Goal: Book appointment/travel/reservation

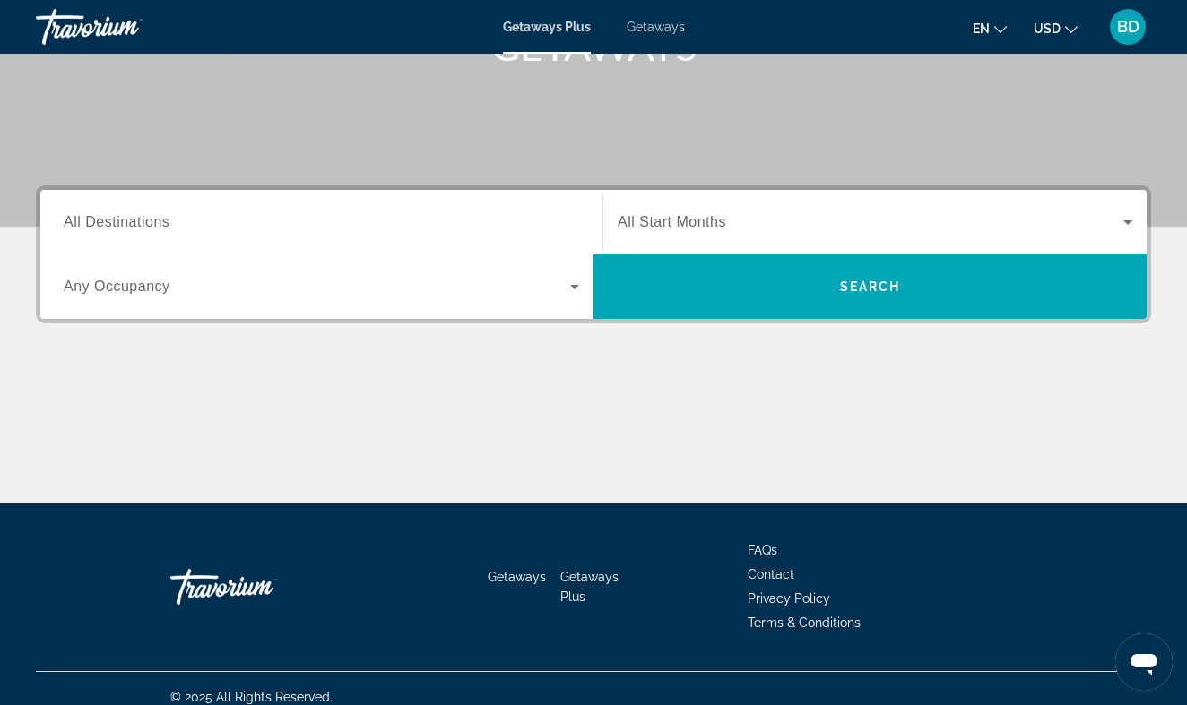
scroll to position [303, 0]
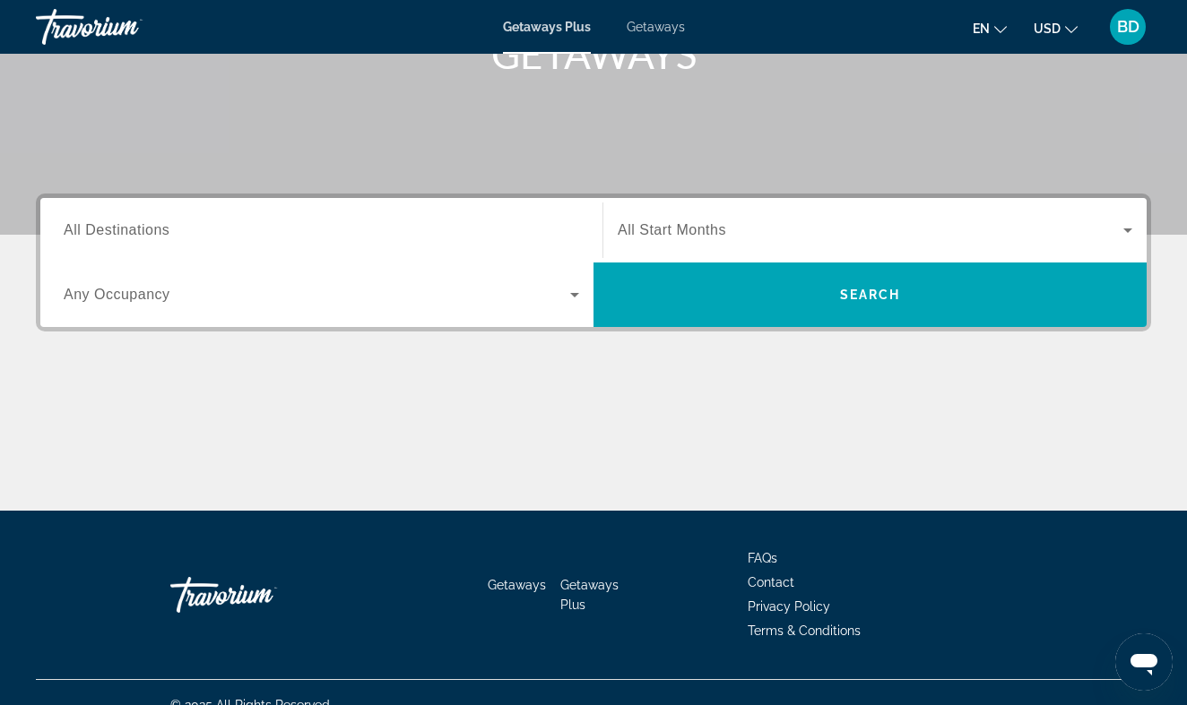
click at [572, 291] on icon "Search widget" at bounding box center [575, 295] width 22 height 22
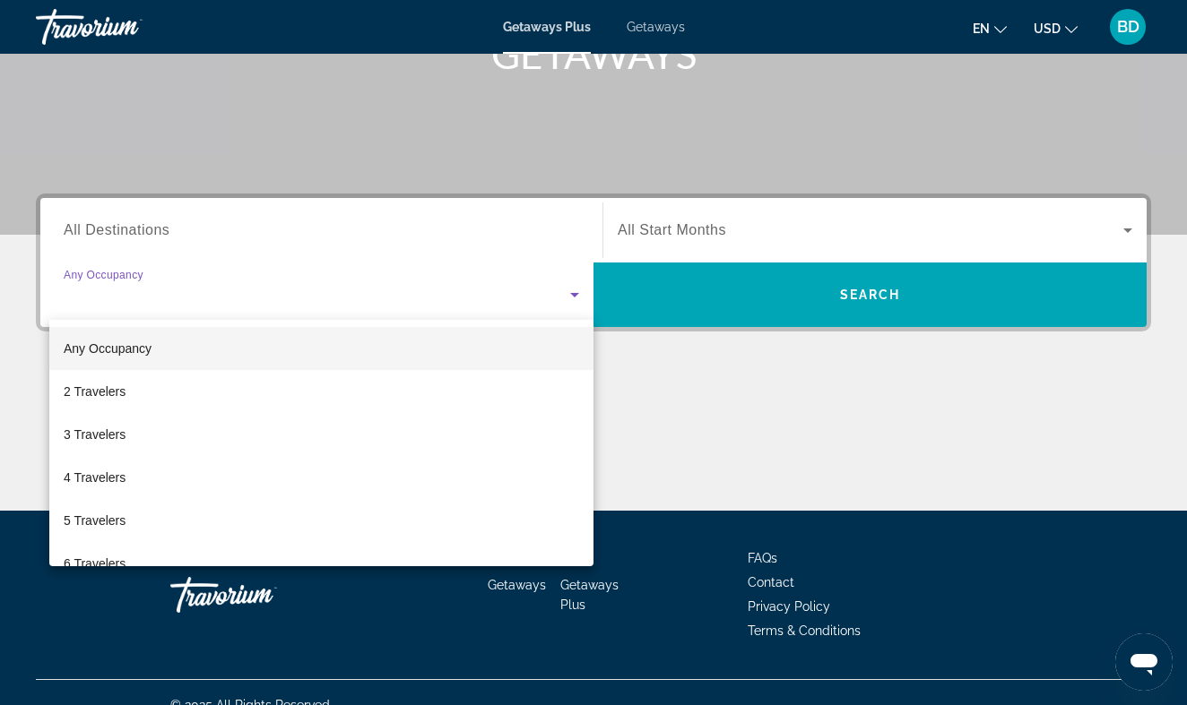
scroll to position [328, 0]
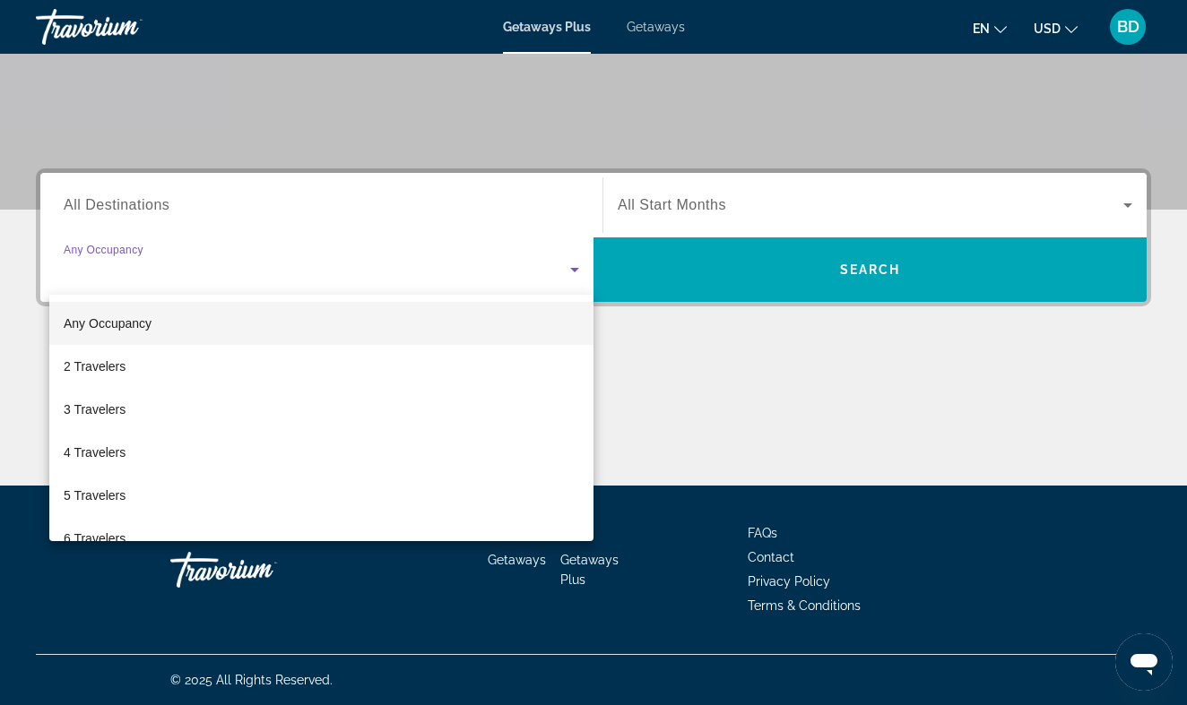
click at [420, 234] on div at bounding box center [593, 352] width 1187 height 705
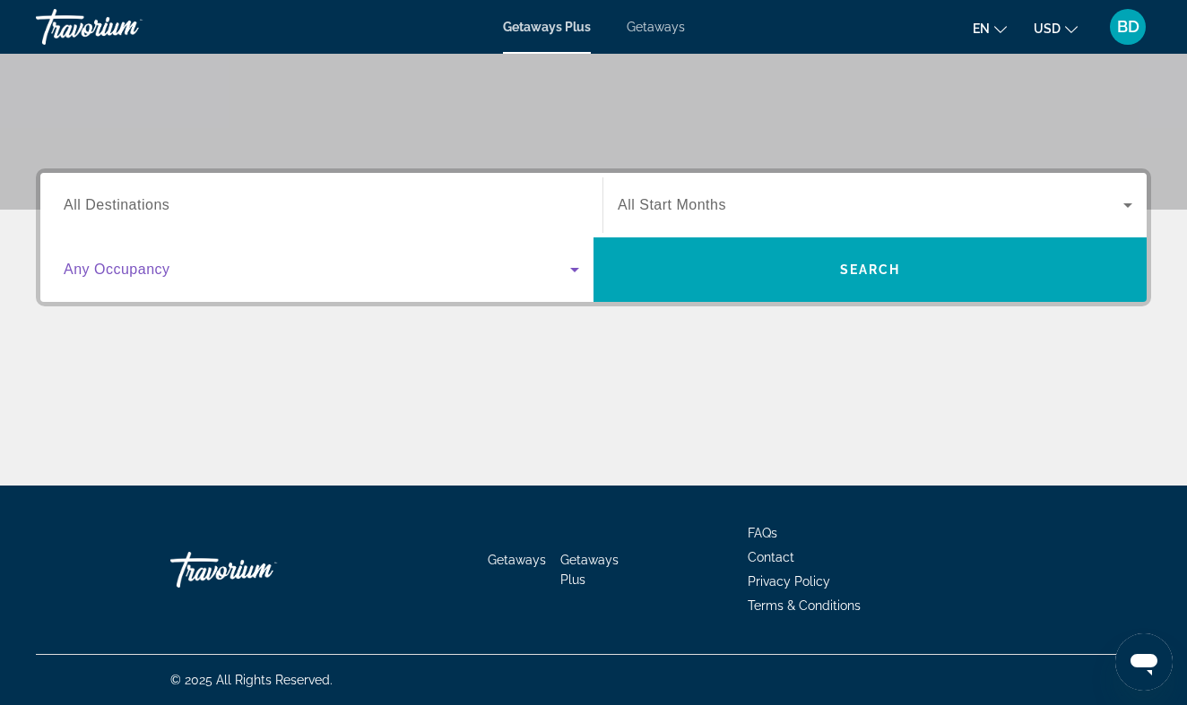
click at [567, 270] on icon "Search widget" at bounding box center [575, 270] width 22 height 22
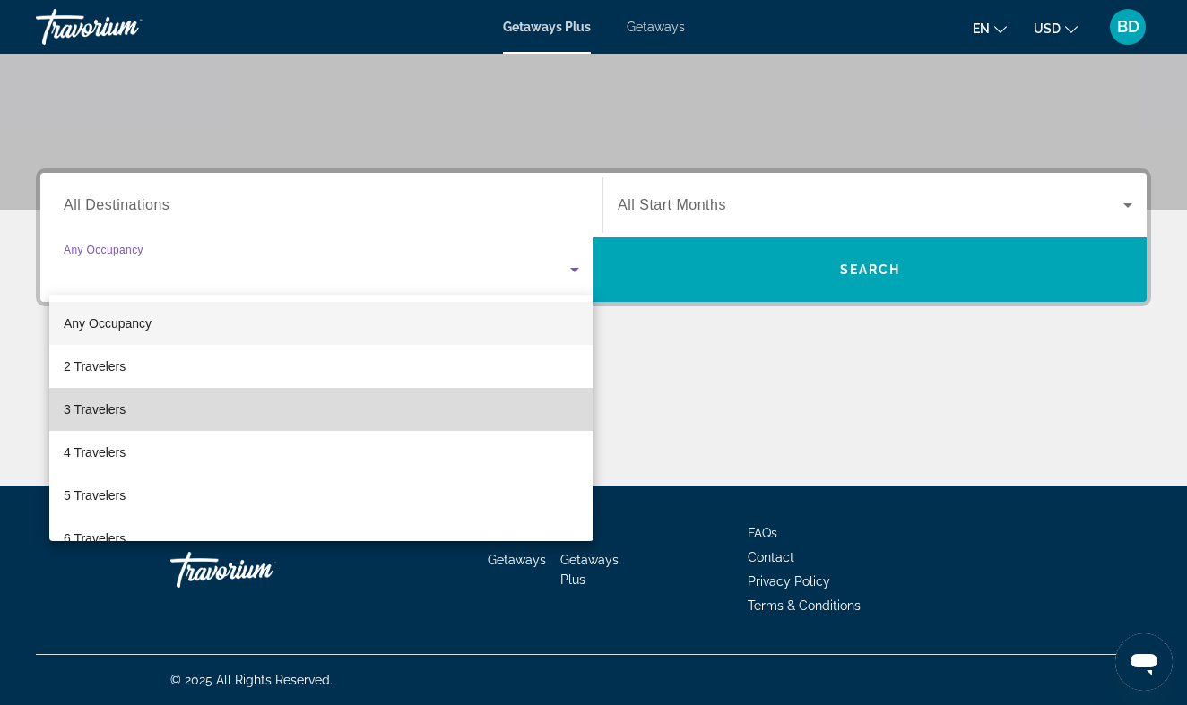
click at [261, 398] on mat-option "3 Travelers" at bounding box center [321, 409] width 544 height 43
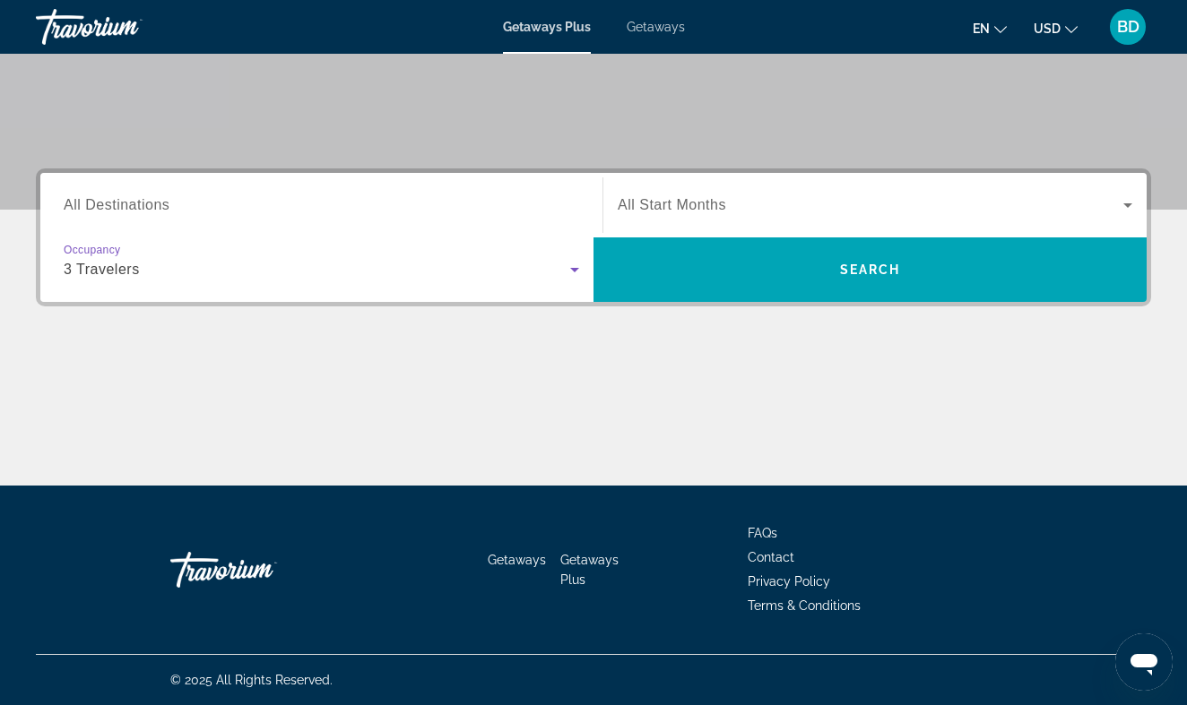
click at [263, 219] on div "Search widget" at bounding box center [321, 205] width 515 height 51
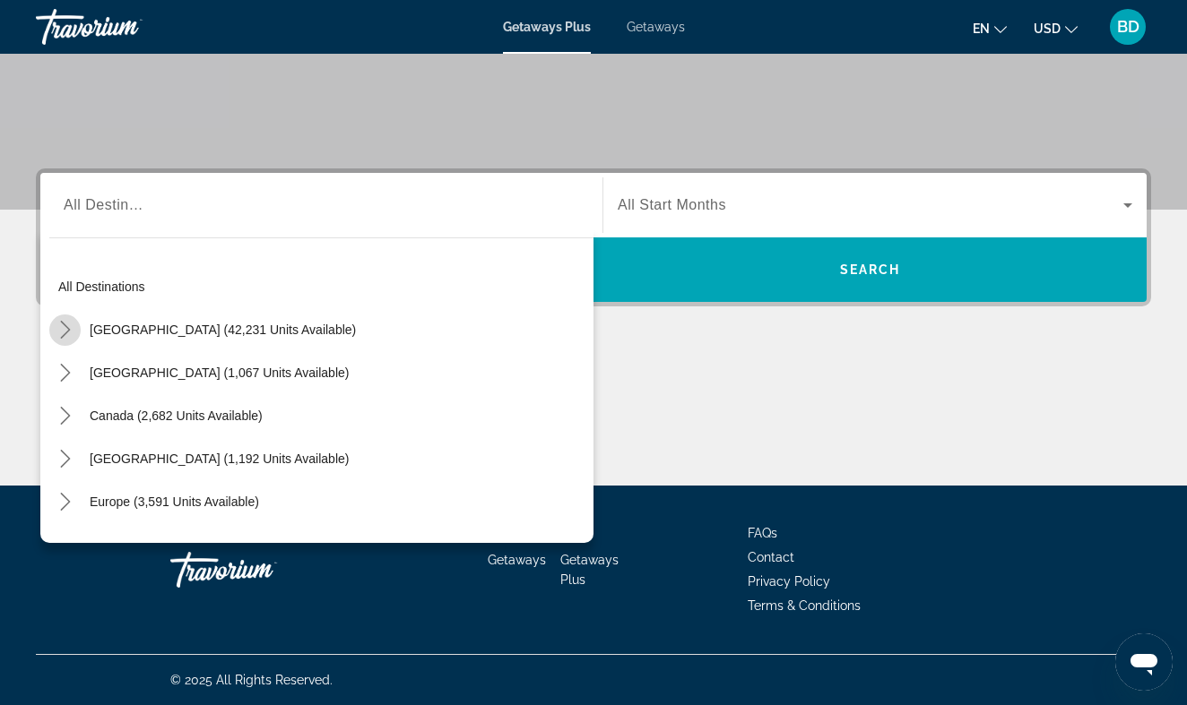
click at [67, 320] on mat-icon "Toggle United States (42,231 units available) submenu" at bounding box center [64, 330] width 31 height 31
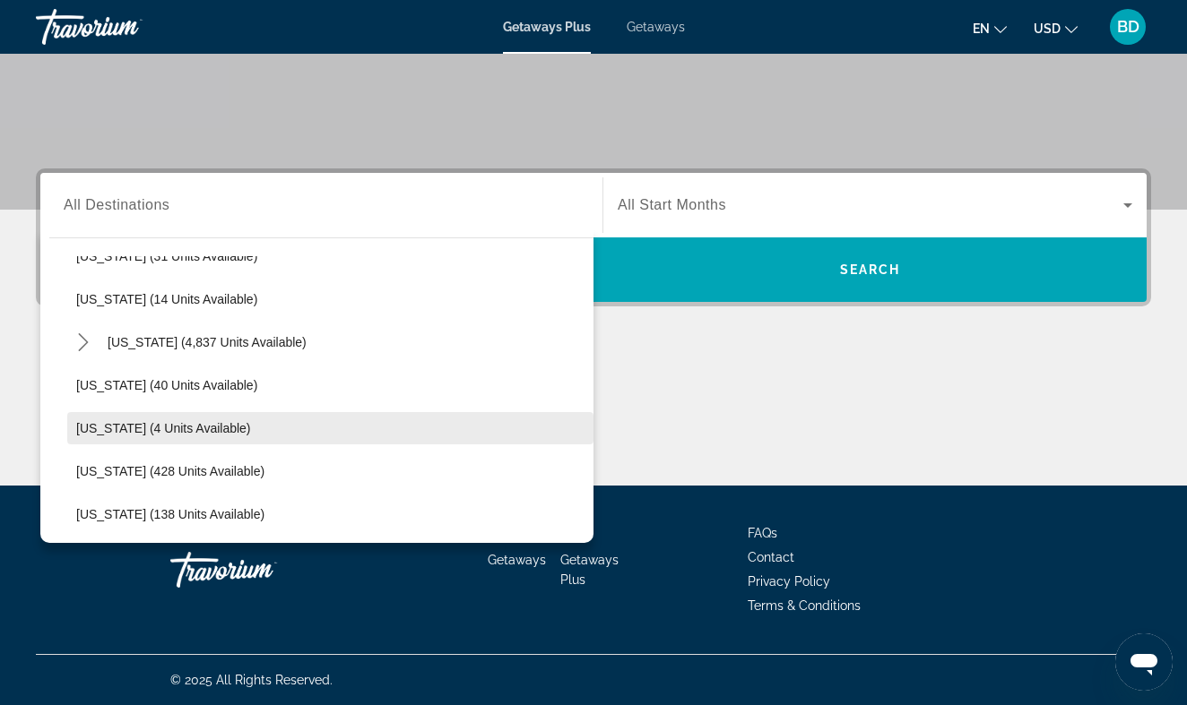
scroll to position [276, 0]
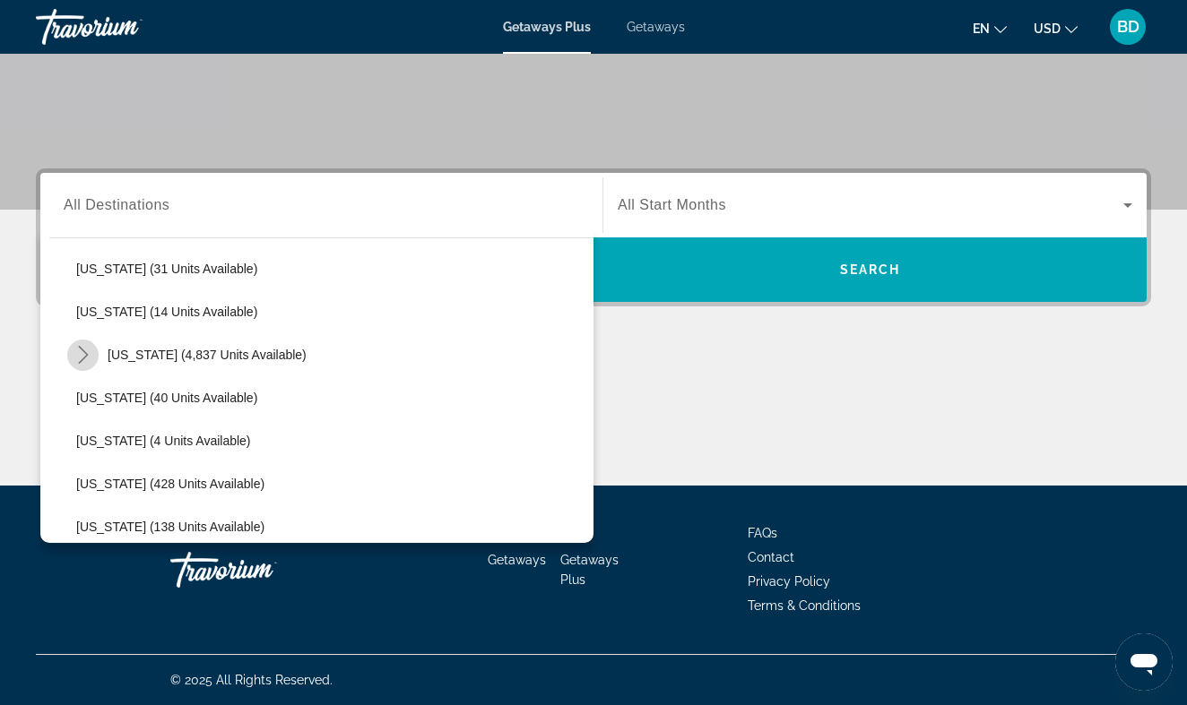
click at [86, 354] on icon "Toggle Florida (4,837 units available) submenu" at bounding box center [83, 355] width 10 height 18
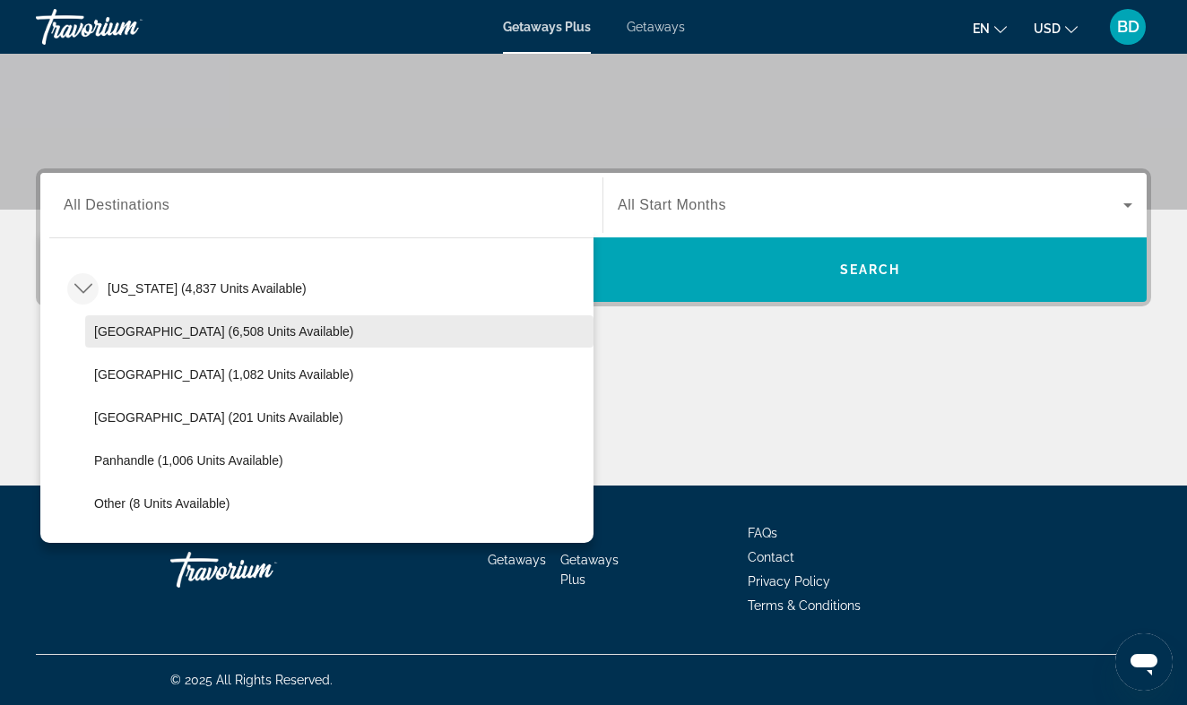
scroll to position [351, 0]
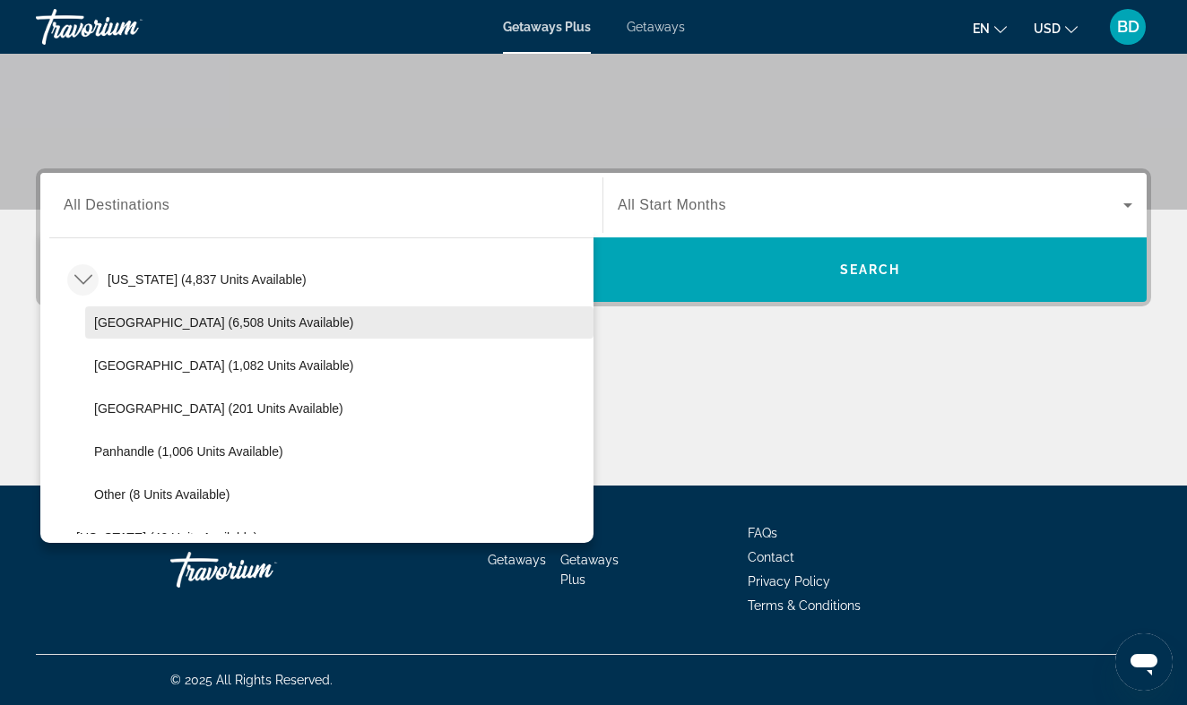
click at [253, 335] on span "Select destination: Orlando & Disney Area (6,508 units available)" at bounding box center [339, 322] width 508 height 43
type input "**********"
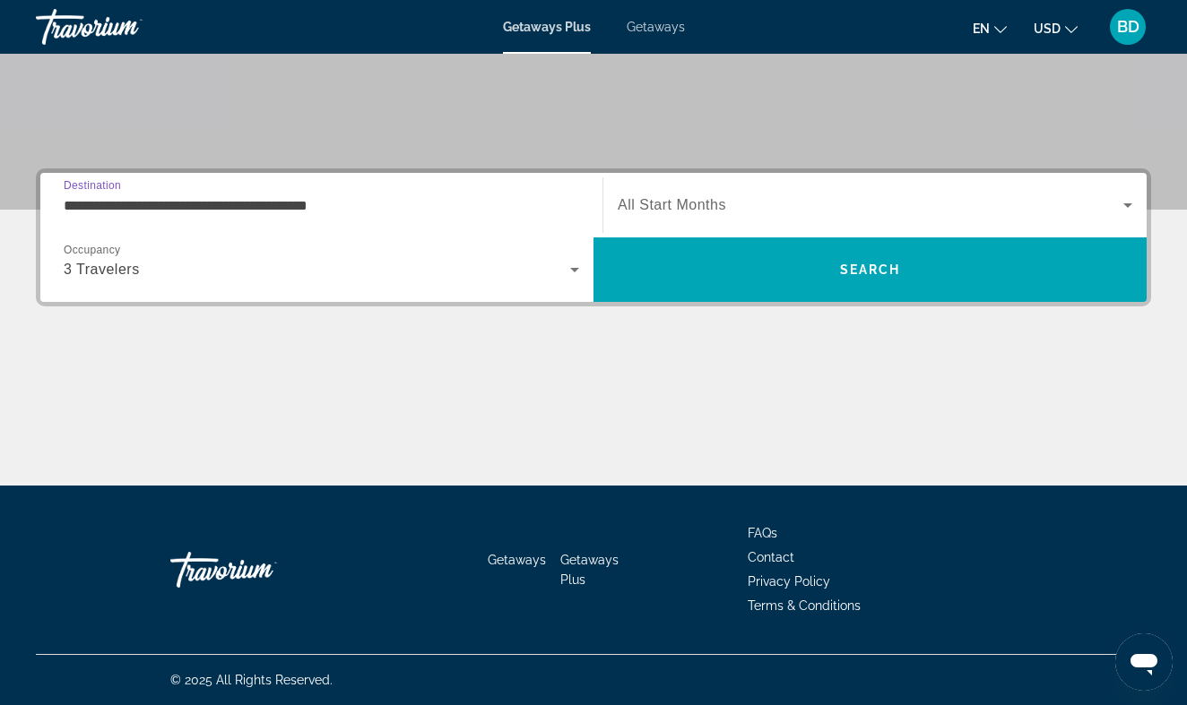
click at [570, 272] on icon "Search widget" at bounding box center [575, 270] width 22 height 22
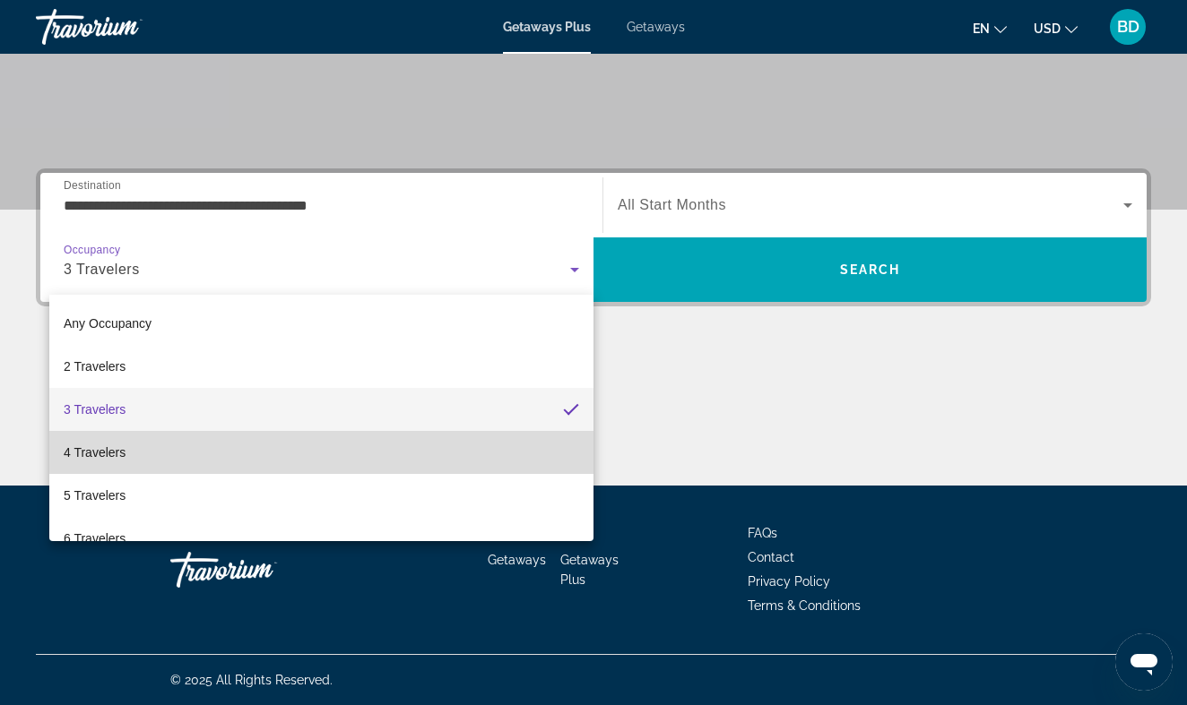
click at [347, 442] on mat-option "4 Travelers" at bounding box center [321, 452] width 544 height 43
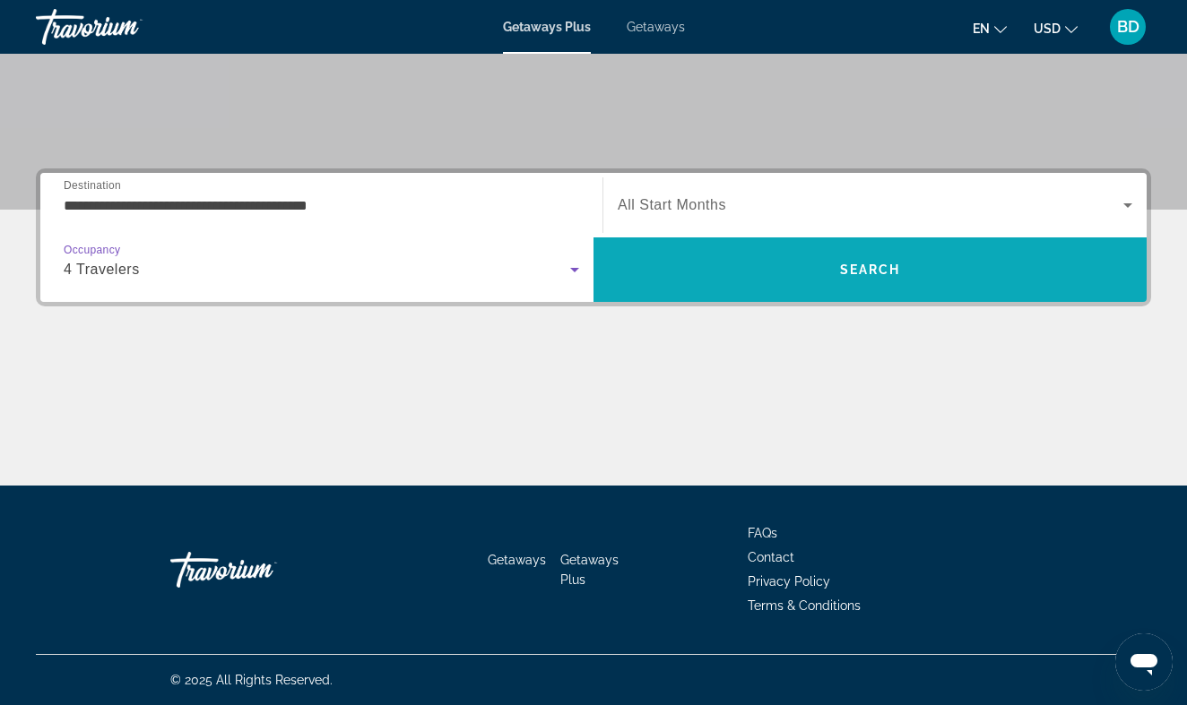
click at [793, 267] on span "Search" at bounding box center [869, 269] width 553 height 43
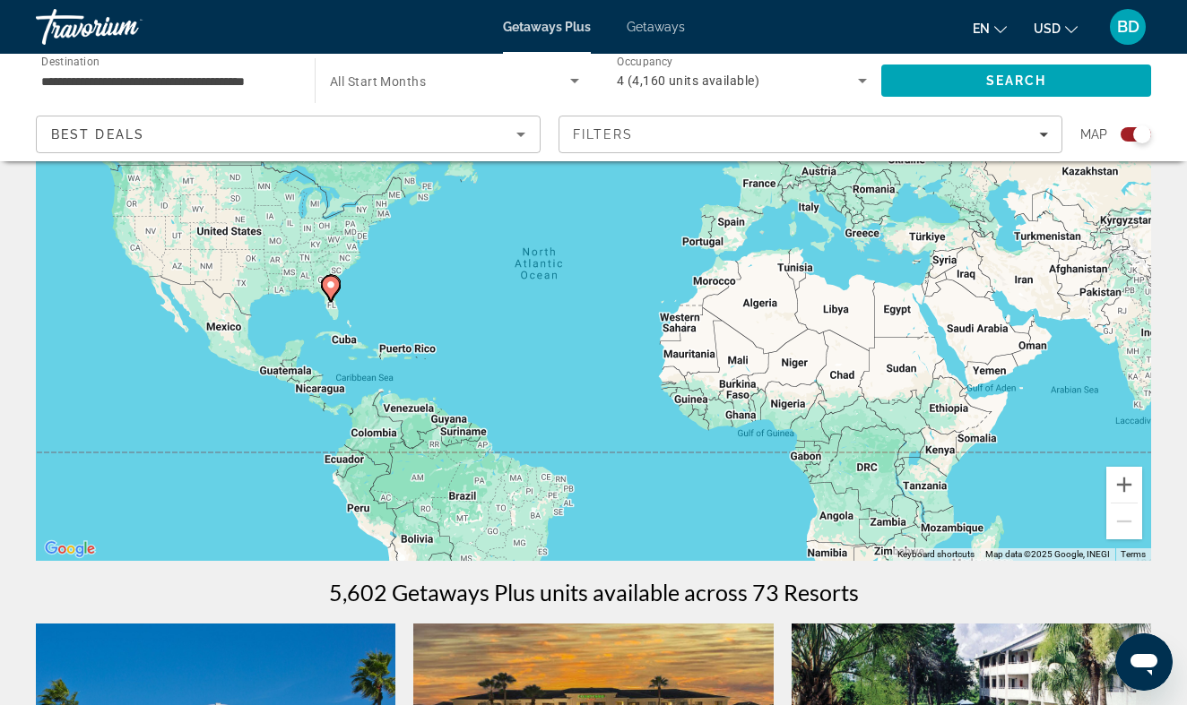
scroll to position [140, 0]
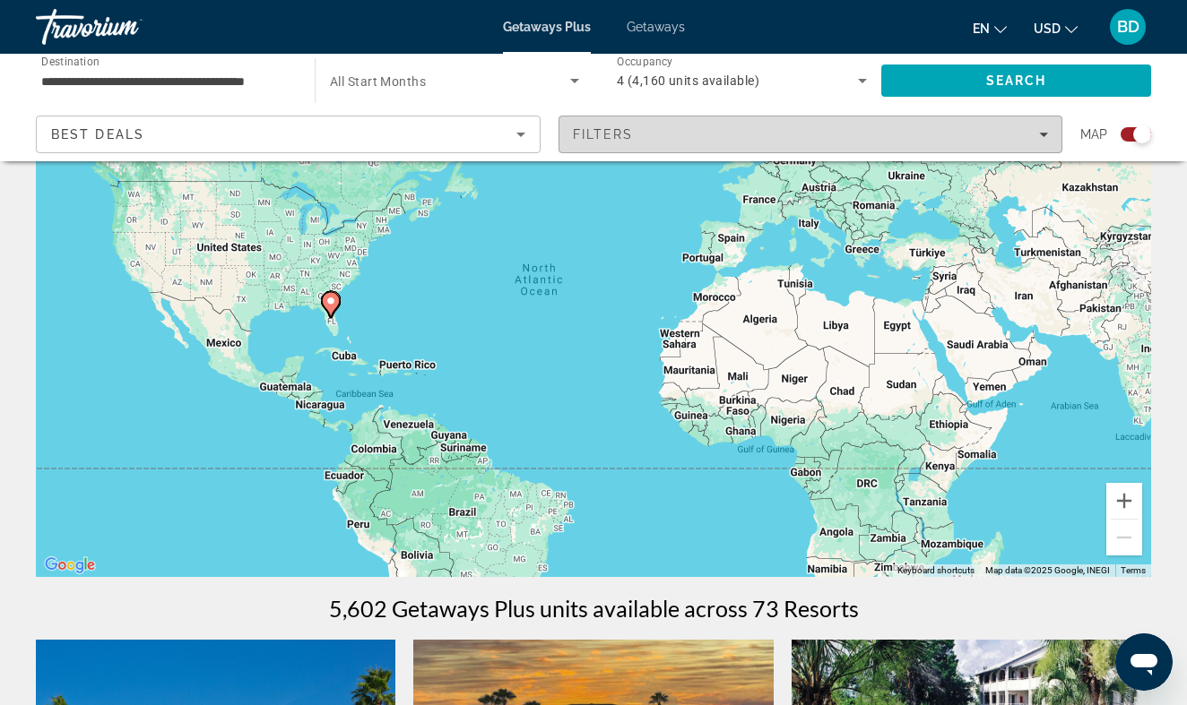
click at [1045, 132] on icon "Filters" at bounding box center [1043, 134] width 9 height 9
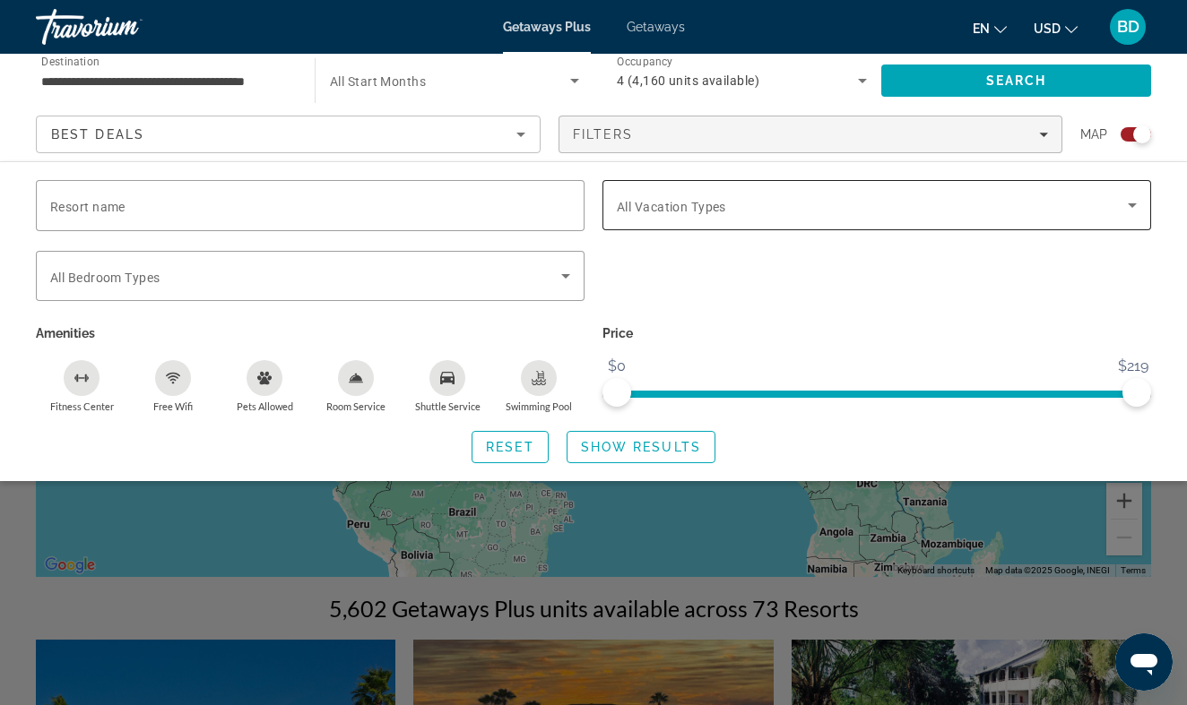
click at [1123, 208] on icon "Search widget" at bounding box center [1132, 206] width 22 height 22
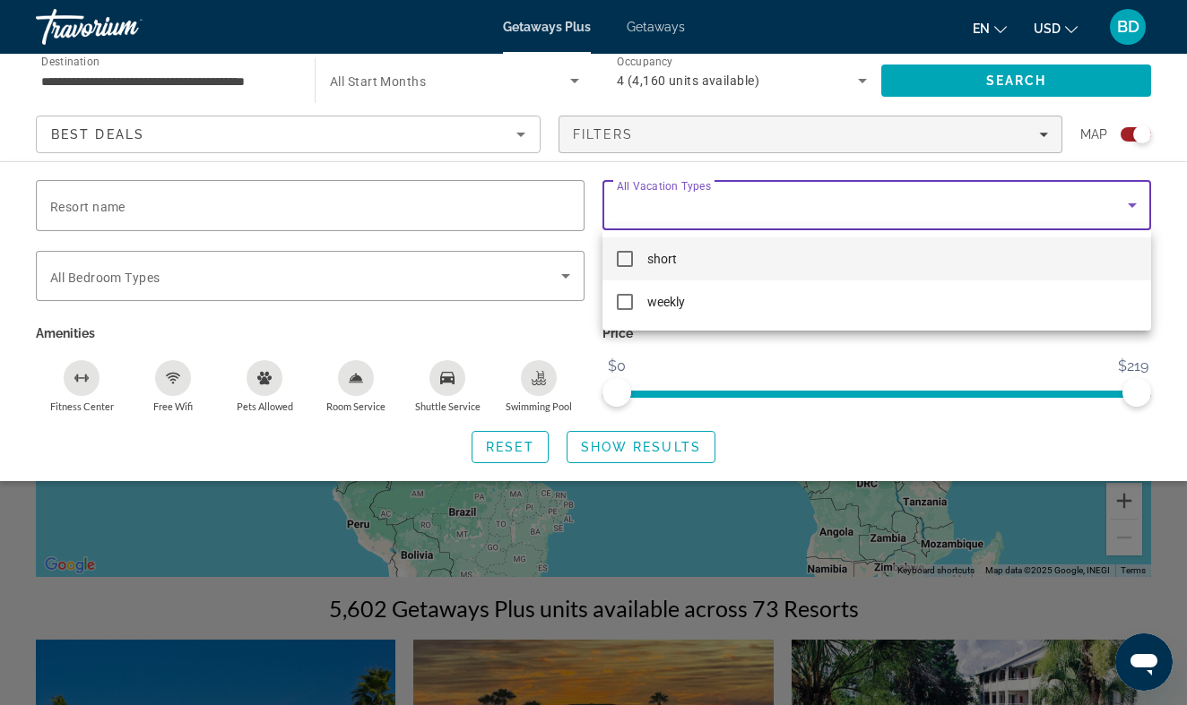
click at [1123, 208] on div at bounding box center [593, 352] width 1187 height 705
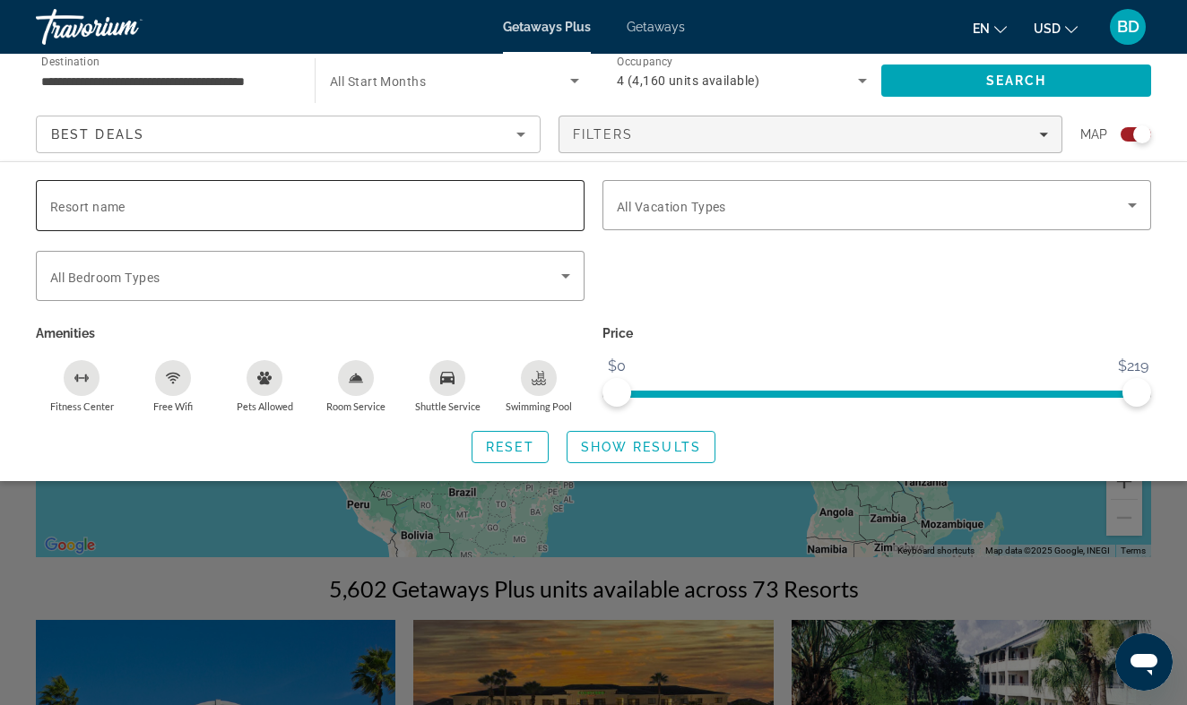
scroll to position [162, 0]
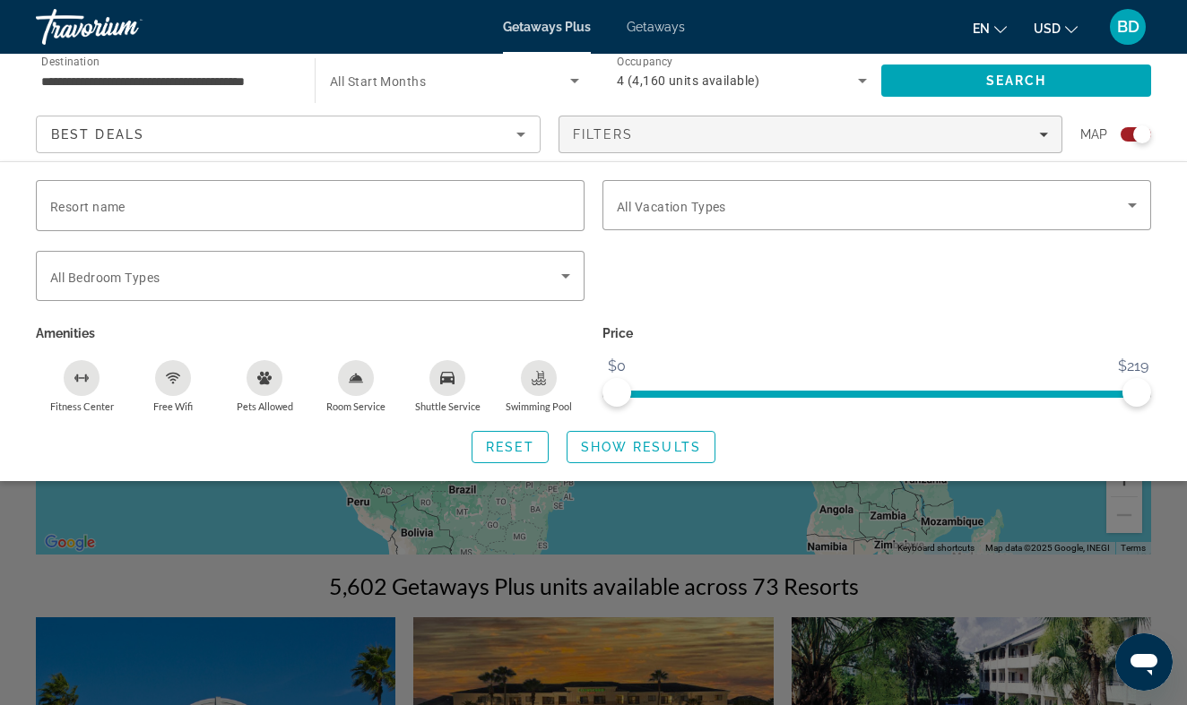
click at [364, 309] on div "Search widget" at bounding box center [310, 311] width 549 height 20
click at [437, 277] on span "Search widget" at bounding box center [305, 276] width 511 height 22
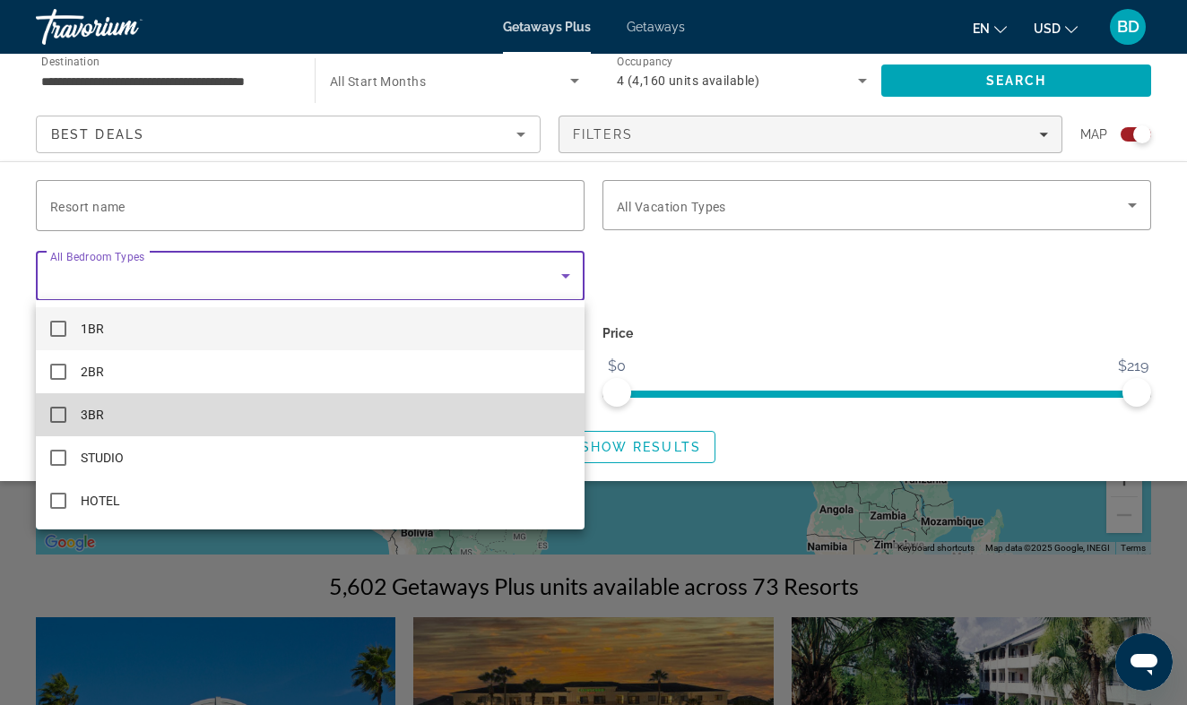
click at [299, 430] on mat-option "3BR" at bounding box center [310, 414] width 549 height 43
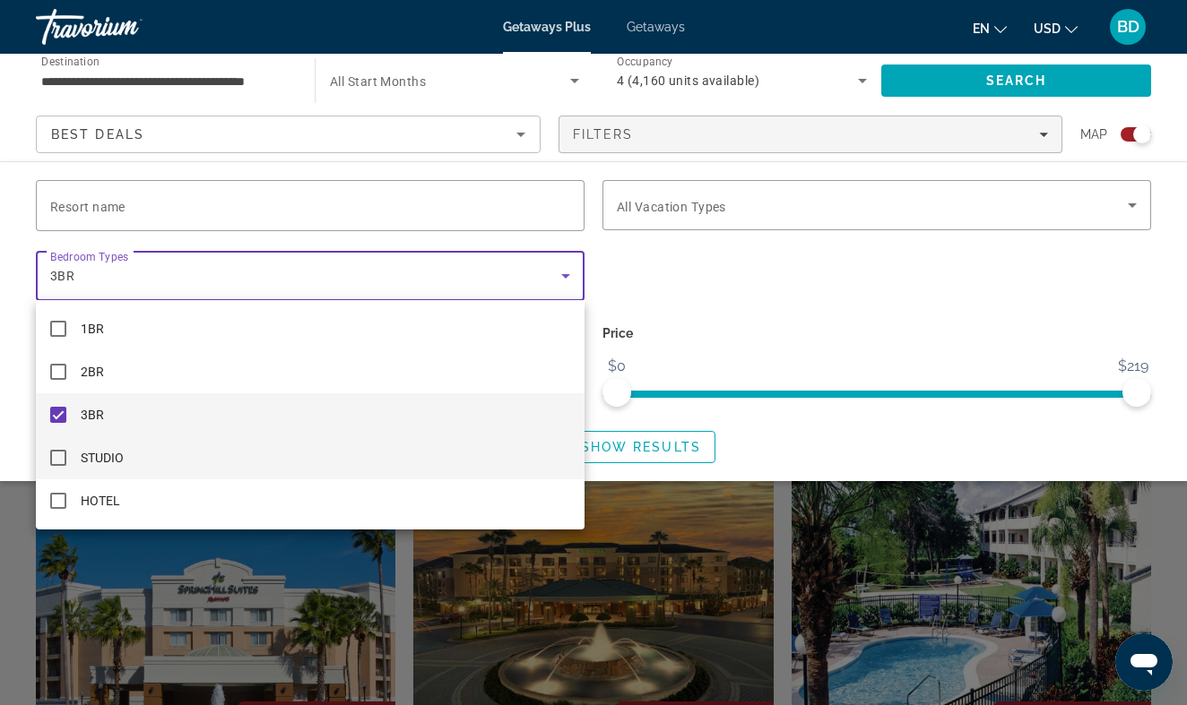
scroll to position [298, 0]
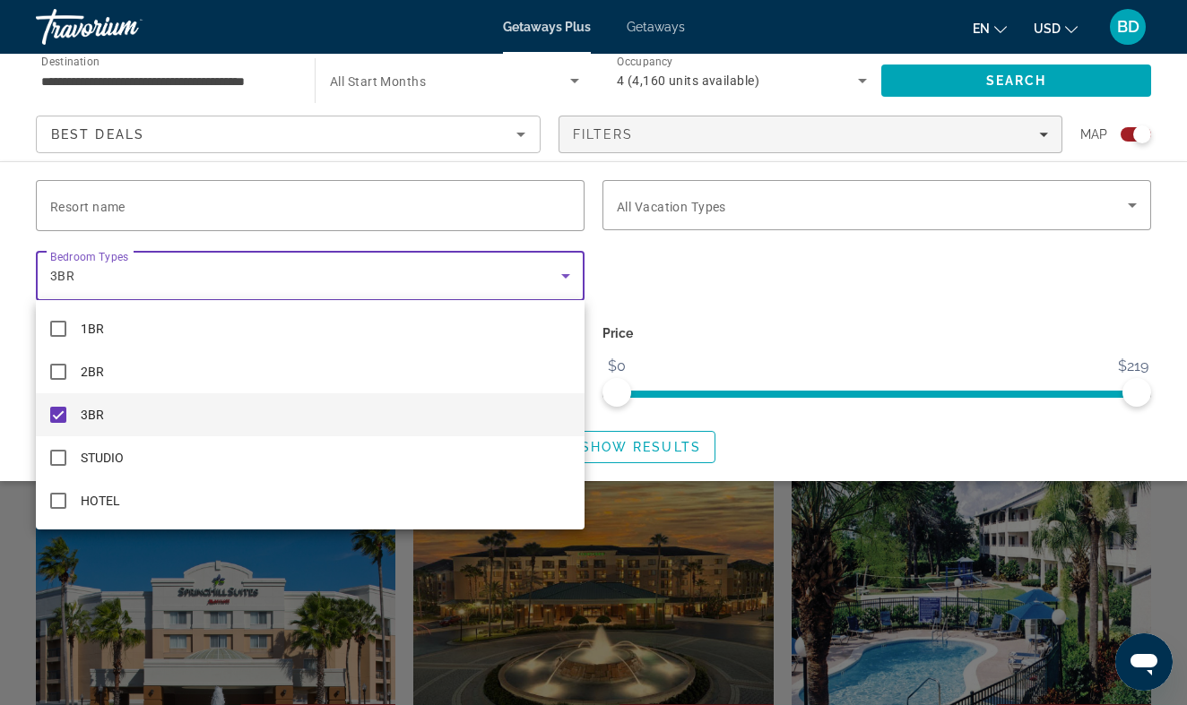
click at [831, 316] on div at bounding box center [593, 352] width 1187 height 705
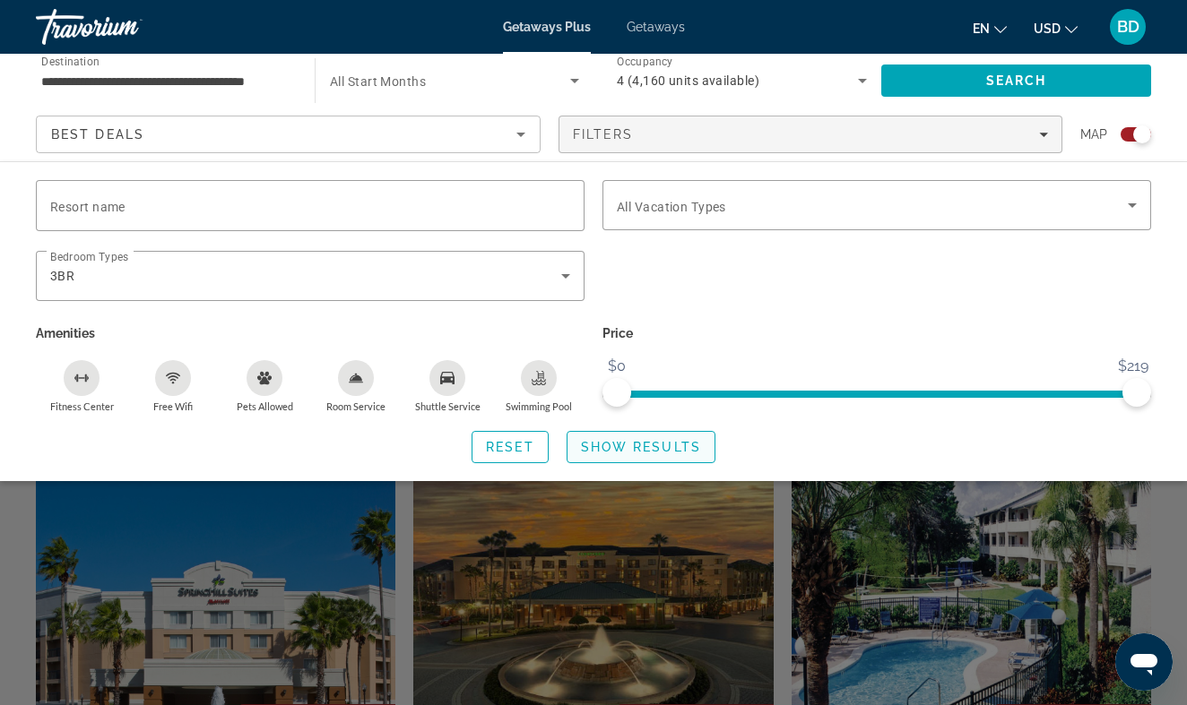
click at [613, 454] on span "Show Results" at bounding box center [641, 447] width 120 height 14
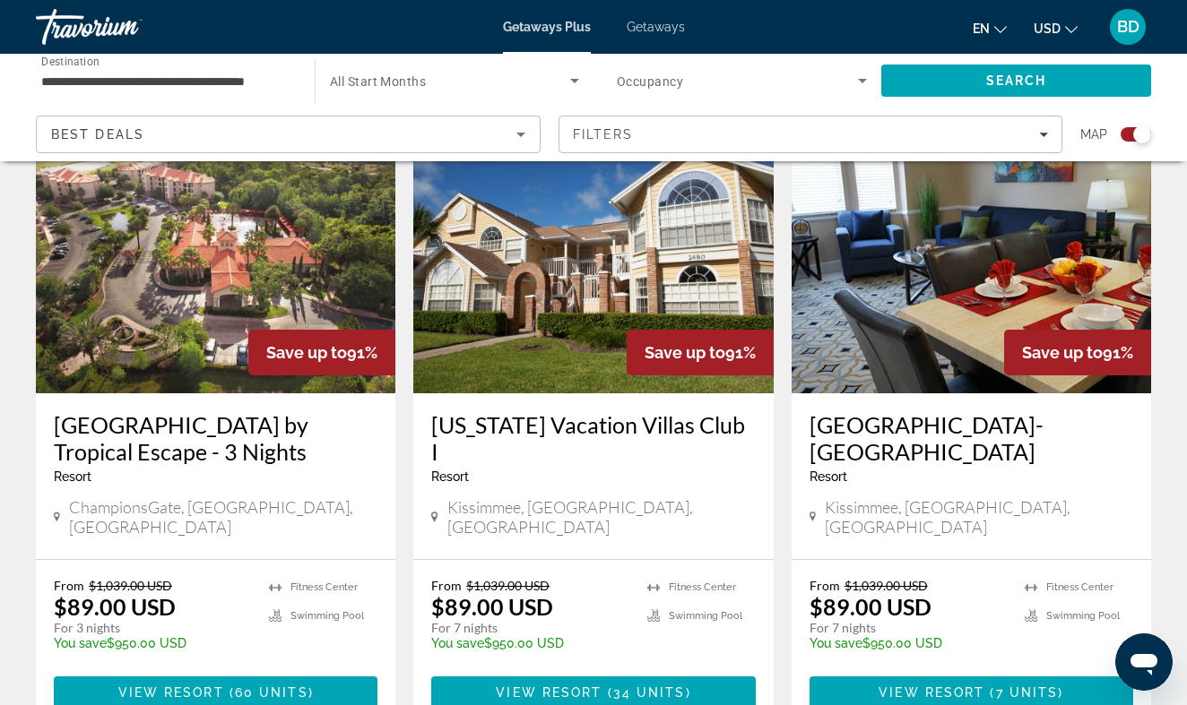
scroll to position [704, 0]
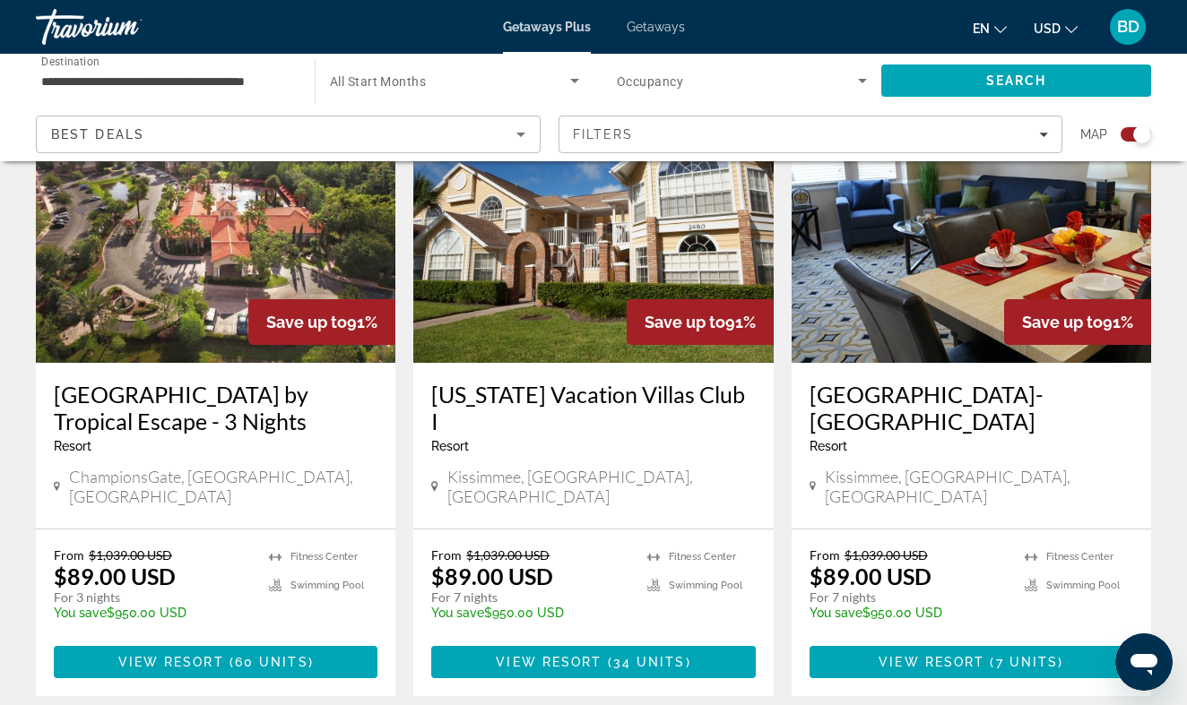
click at [496, 307] on img "Main content" at bounding box center [592, 219] width 359 height 287
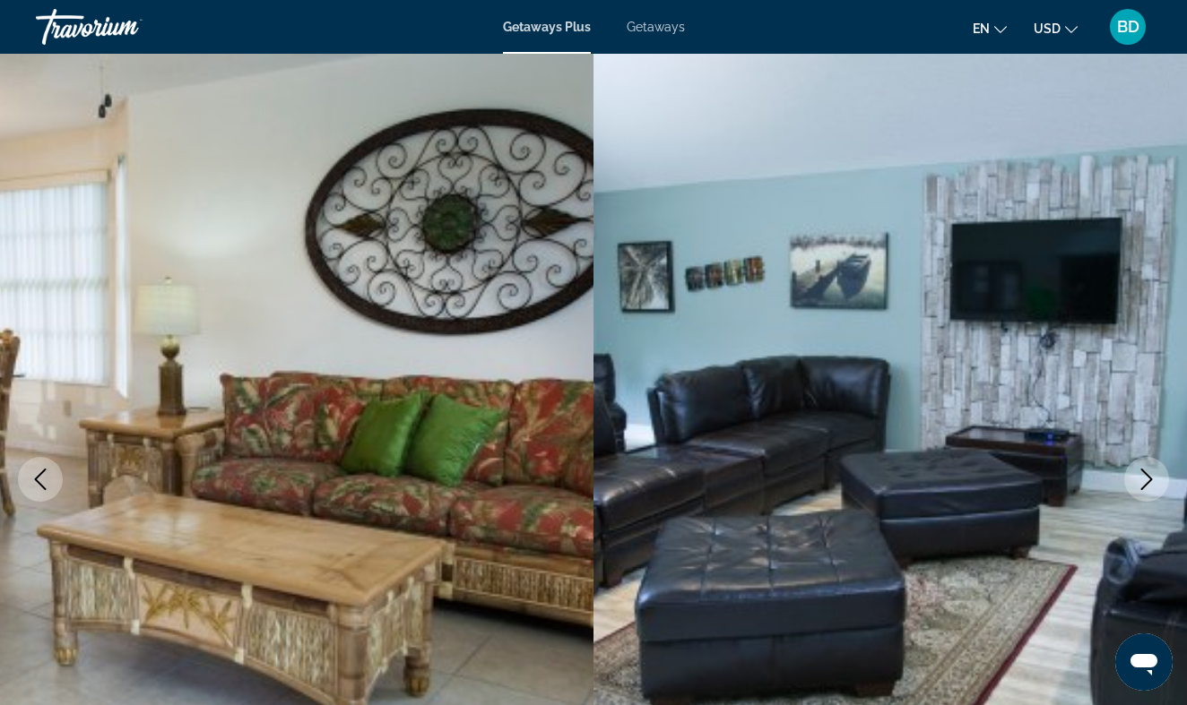
click at [1143, 480] on icon "Next image" at bounding box center [1147, 480] width 22 height 22
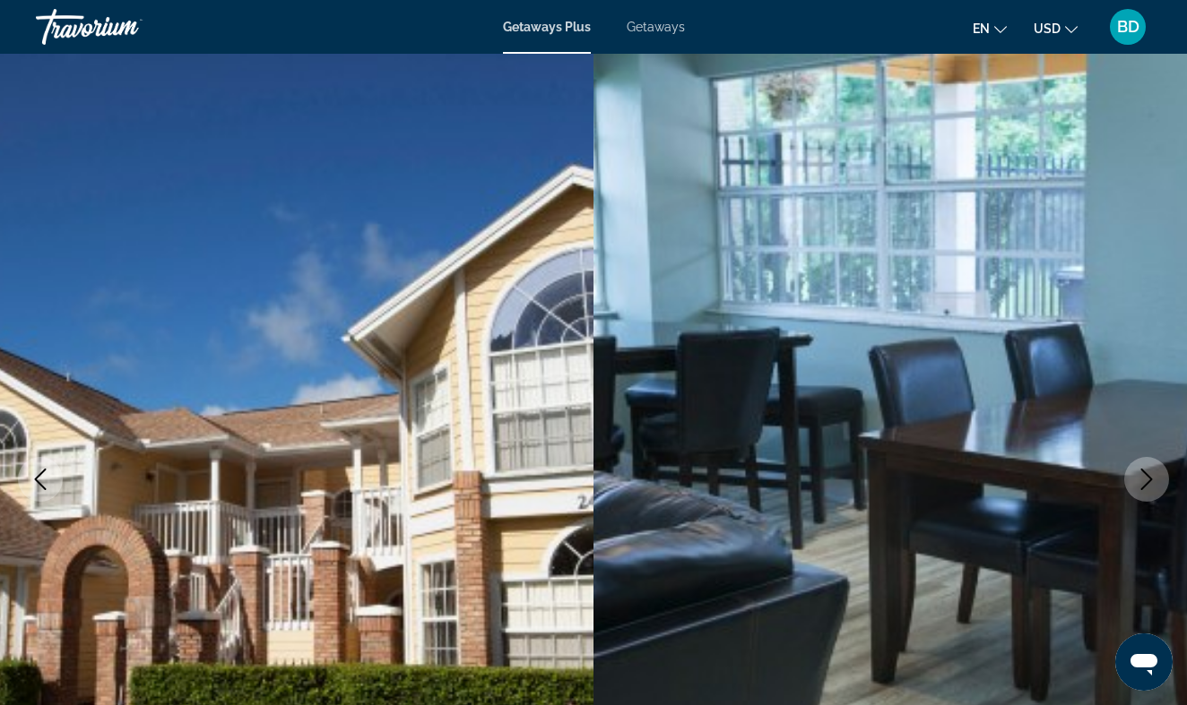
click at [1143, 480] on icon "Next image" at bounding box center [1147, 480] width 22 height 22
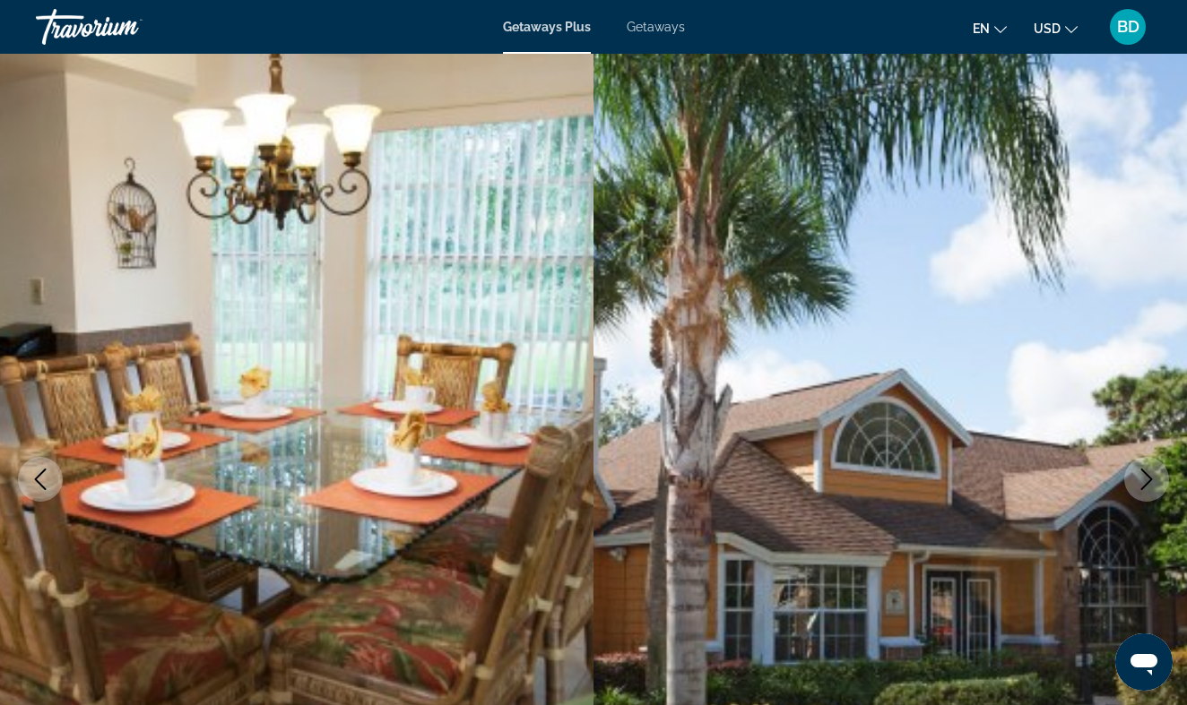
click at [1143, 480] on icon "Next image" at bounding box center [1147, 480] width 22 height 22
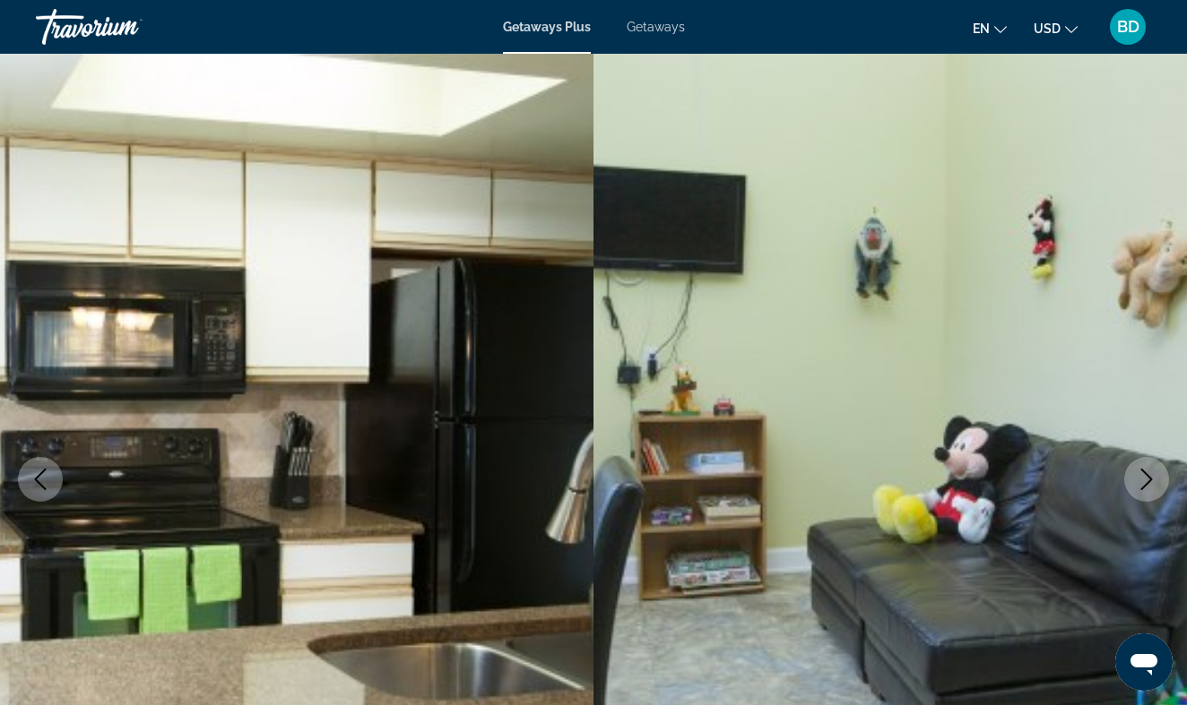
click at [1143, 480] on icon "Next image" at bounding box center [1147, 480] width 22 height 22
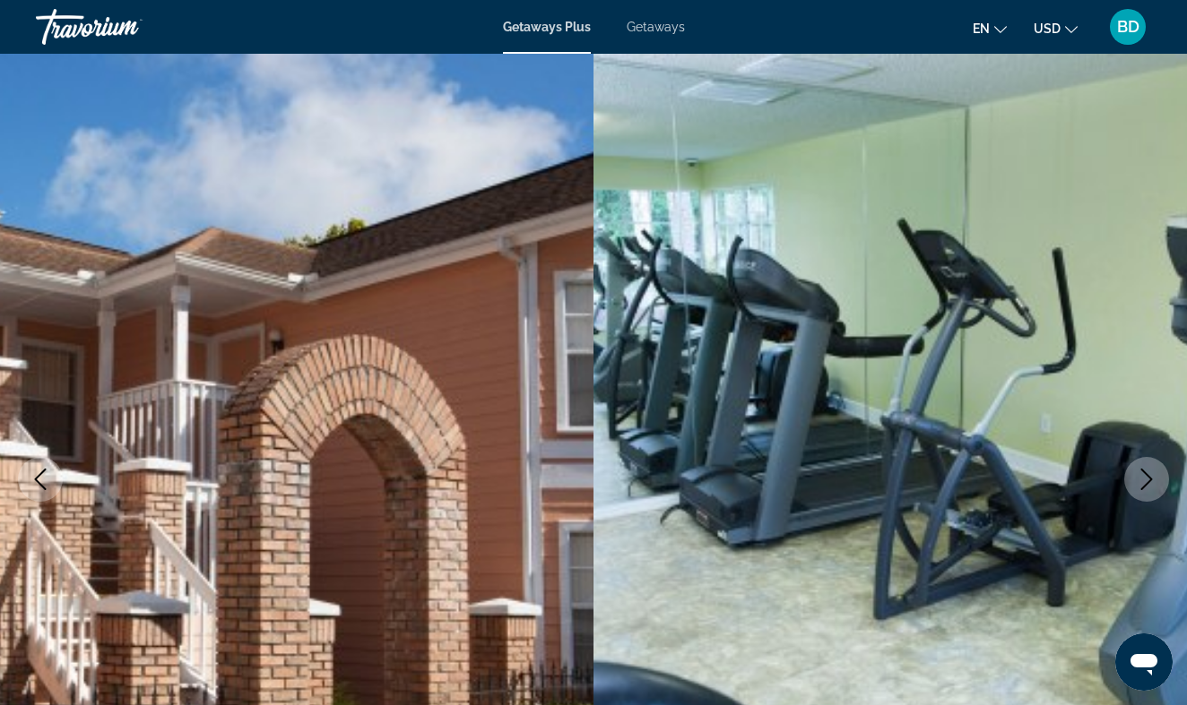
click at [1143, 480] on icon "Next image" at bounding box center [1147, 480] width 22 height 22
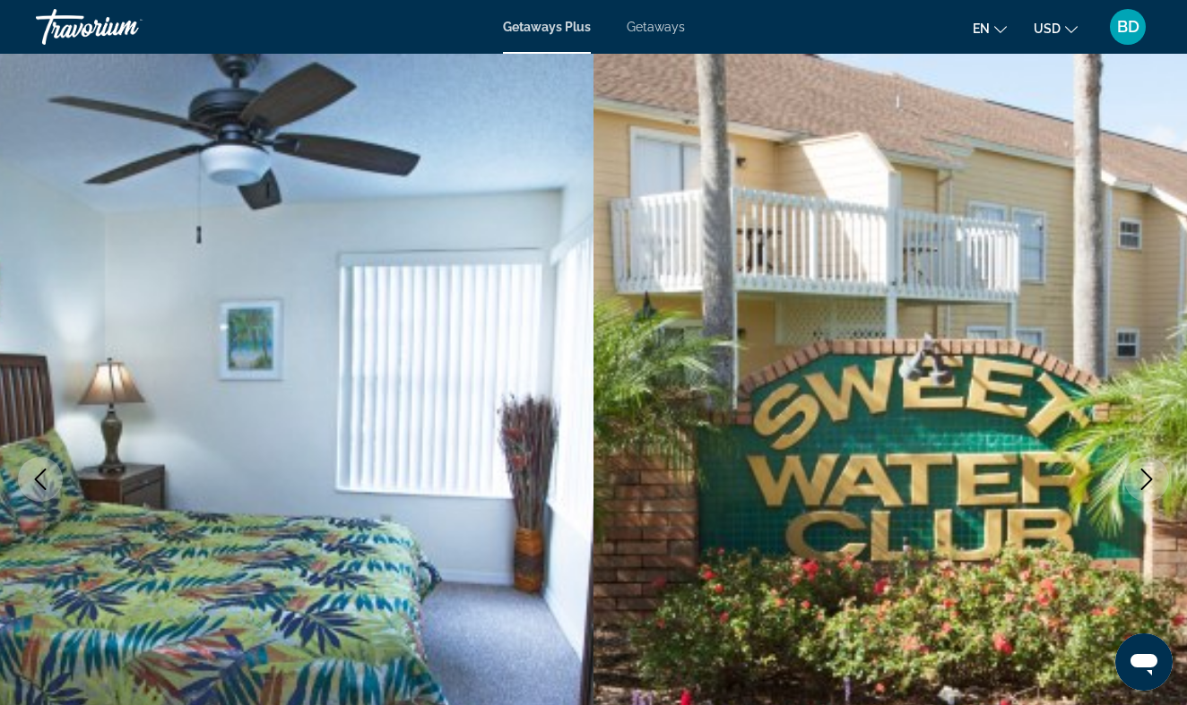
click at [1143, 480] on icon "Next image" at bounding box center [1147, 480] width 22 height 22
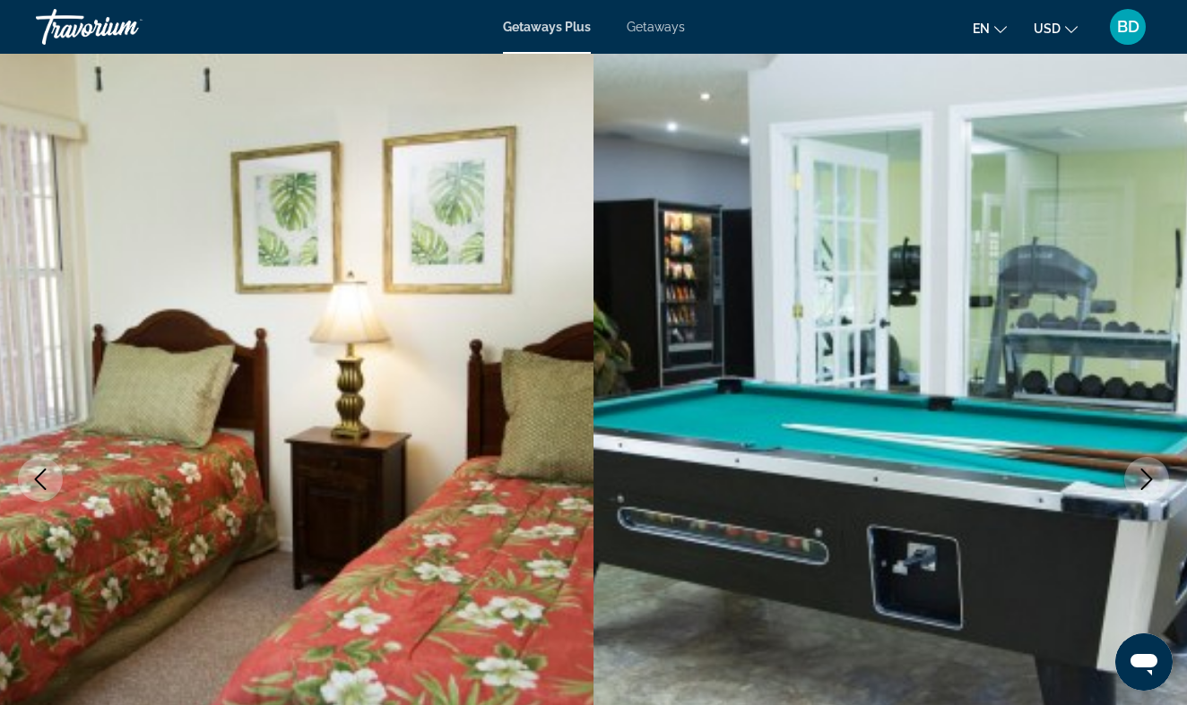
click at [1143, 480] on icon "Next image" at bounding box center [1147, 480] width 22 height 22
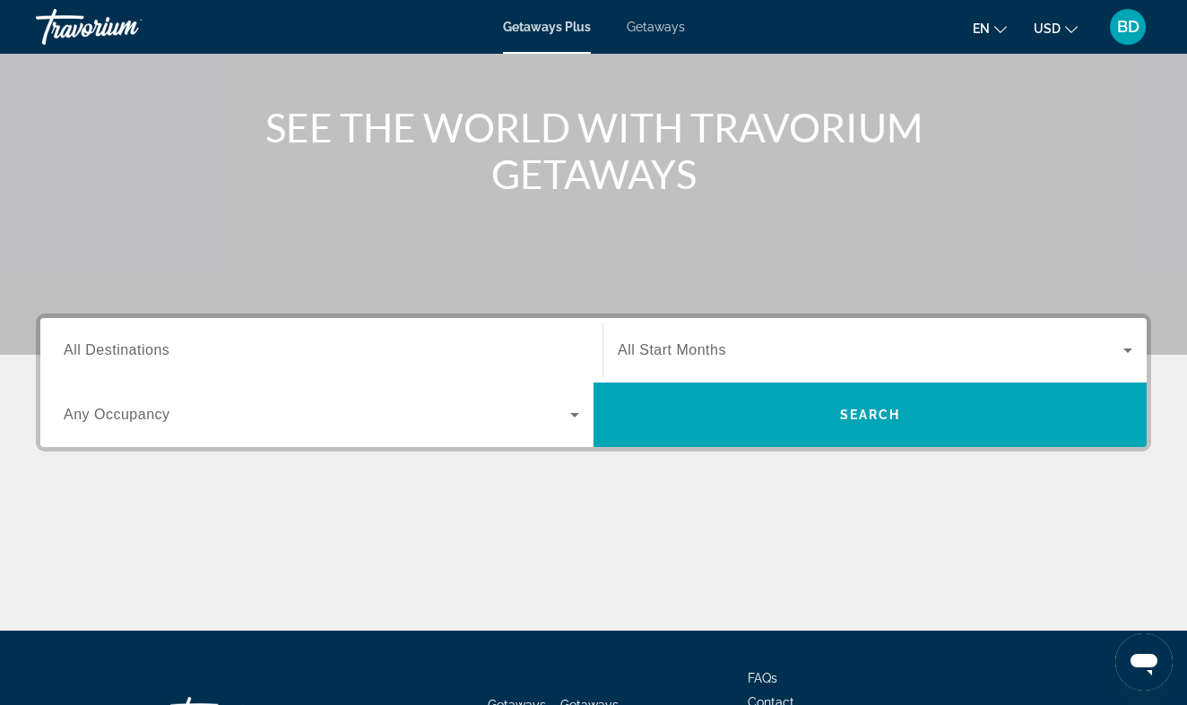
scroll to position [235, 0]
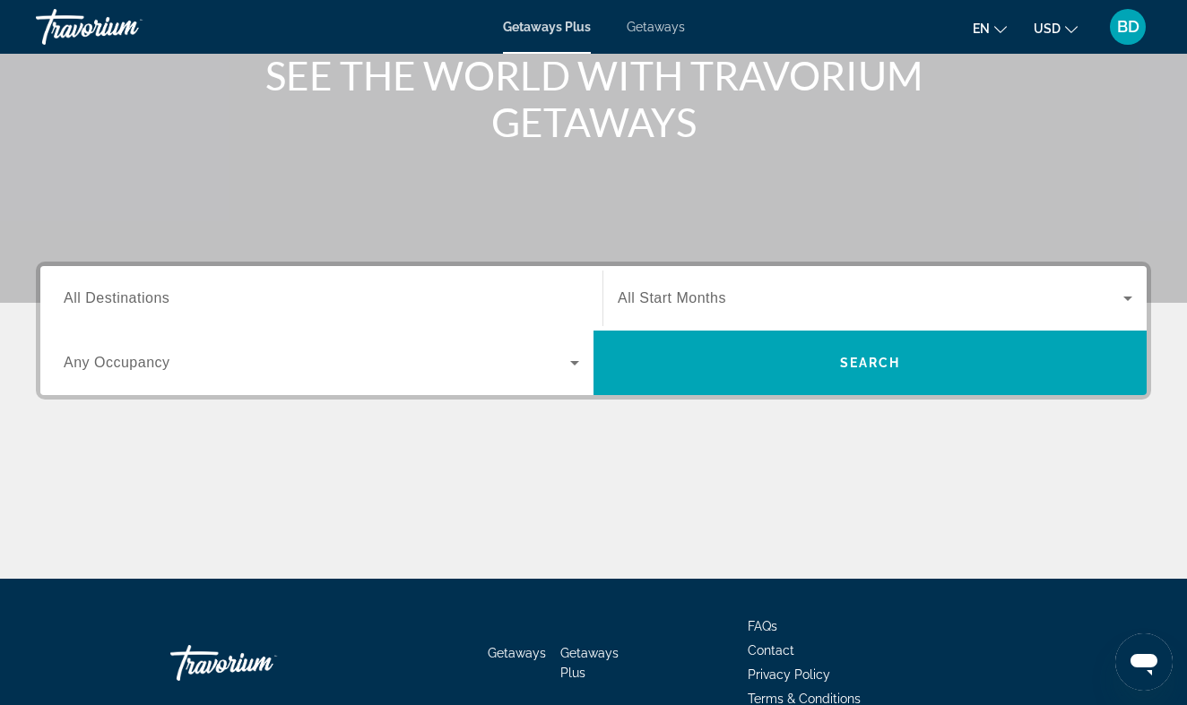
click at [446, 293] on input "Destination All Destinations" at bounding box center [321, 300] width 515 height 22
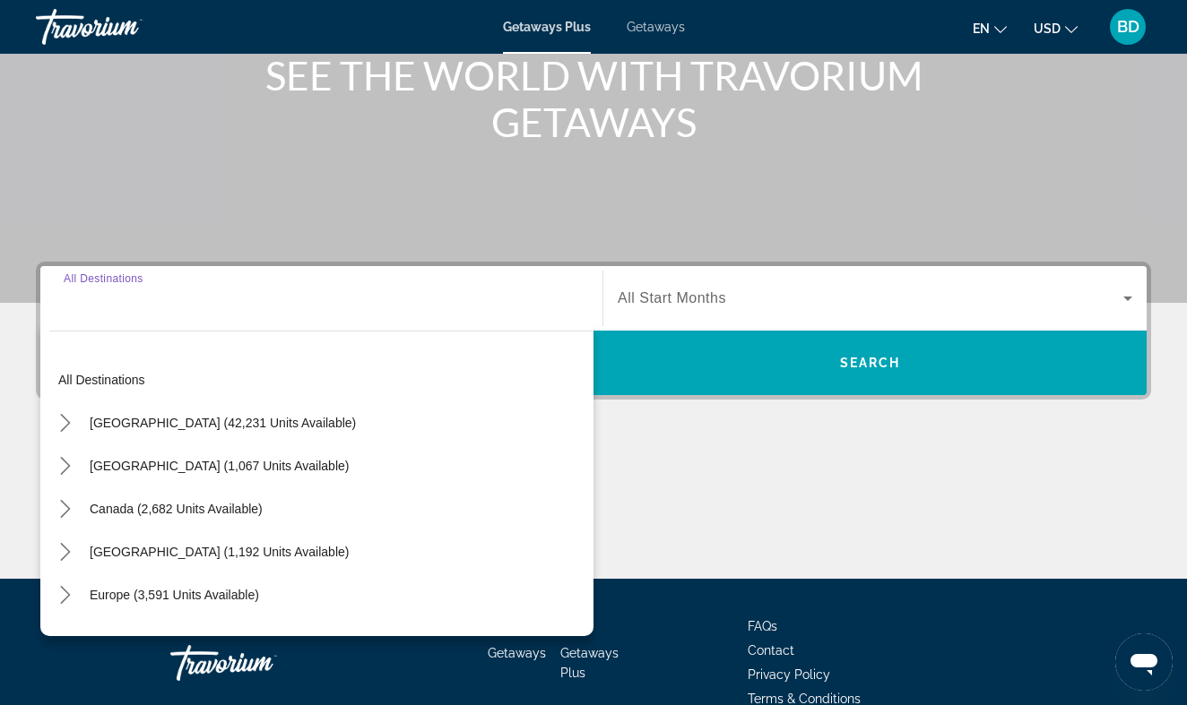
scroll to position [328, 0]
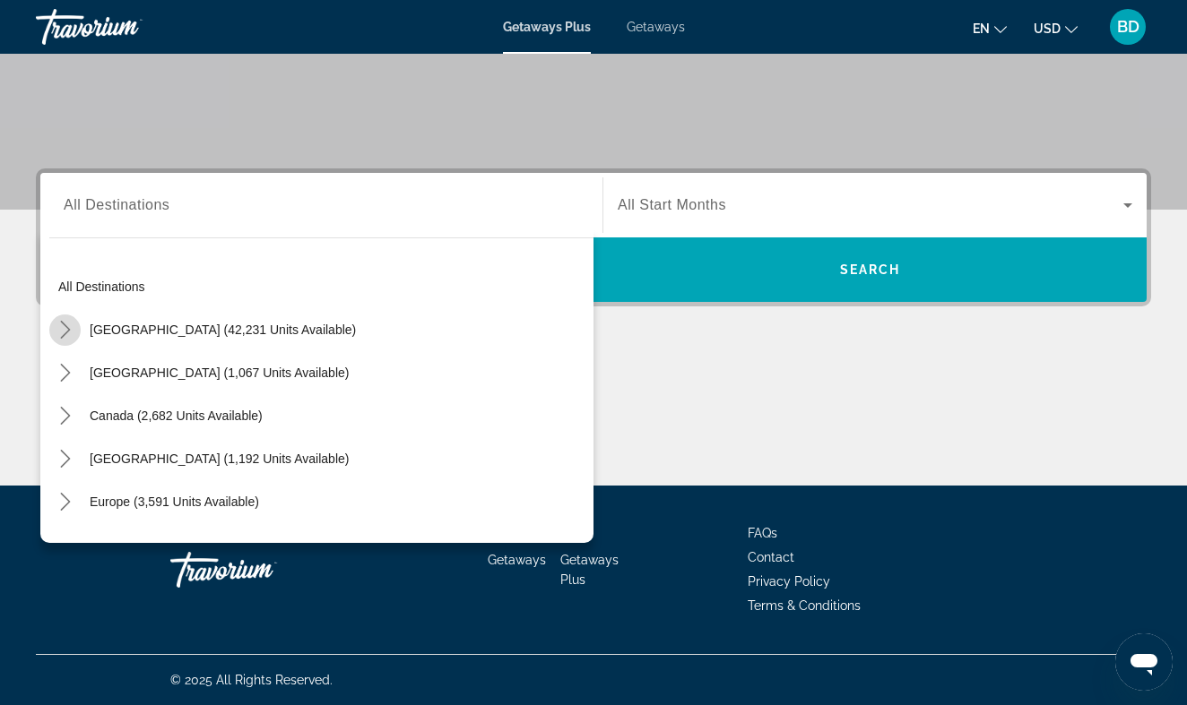
click at [65, 325] on icon "Toggle United States (42,231 units available) submenu" at bounding box center [65, 330] width 10 height 18
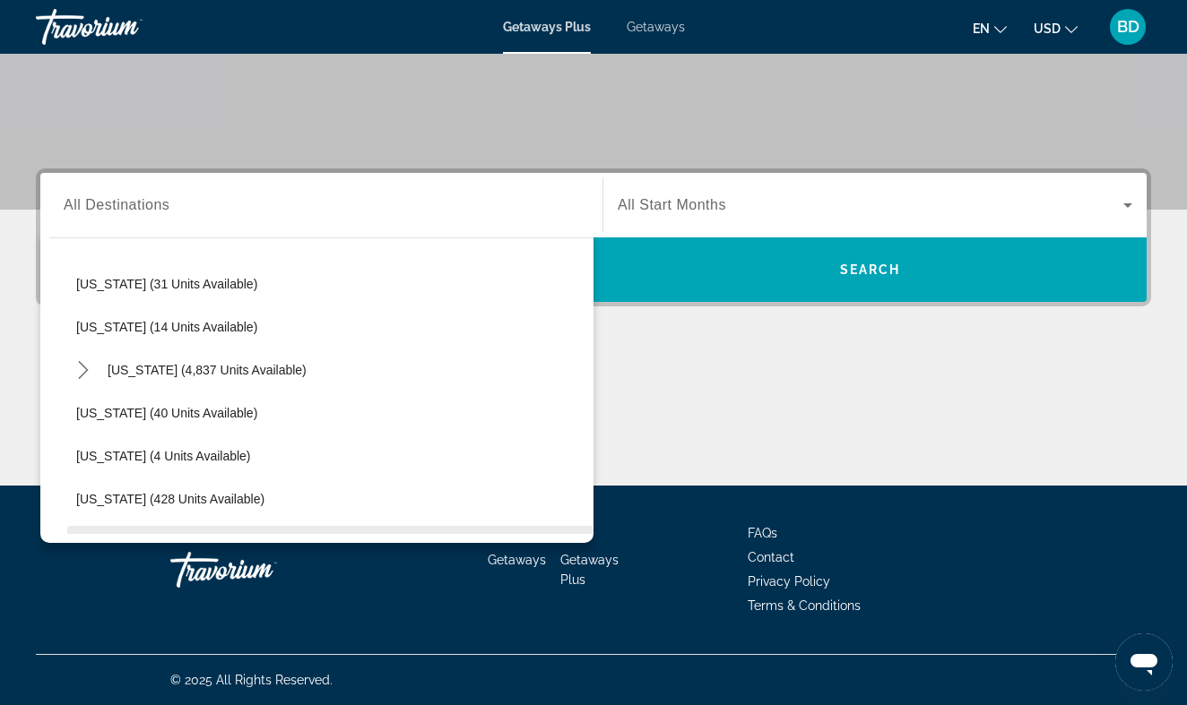
scroll to position [255, 0]
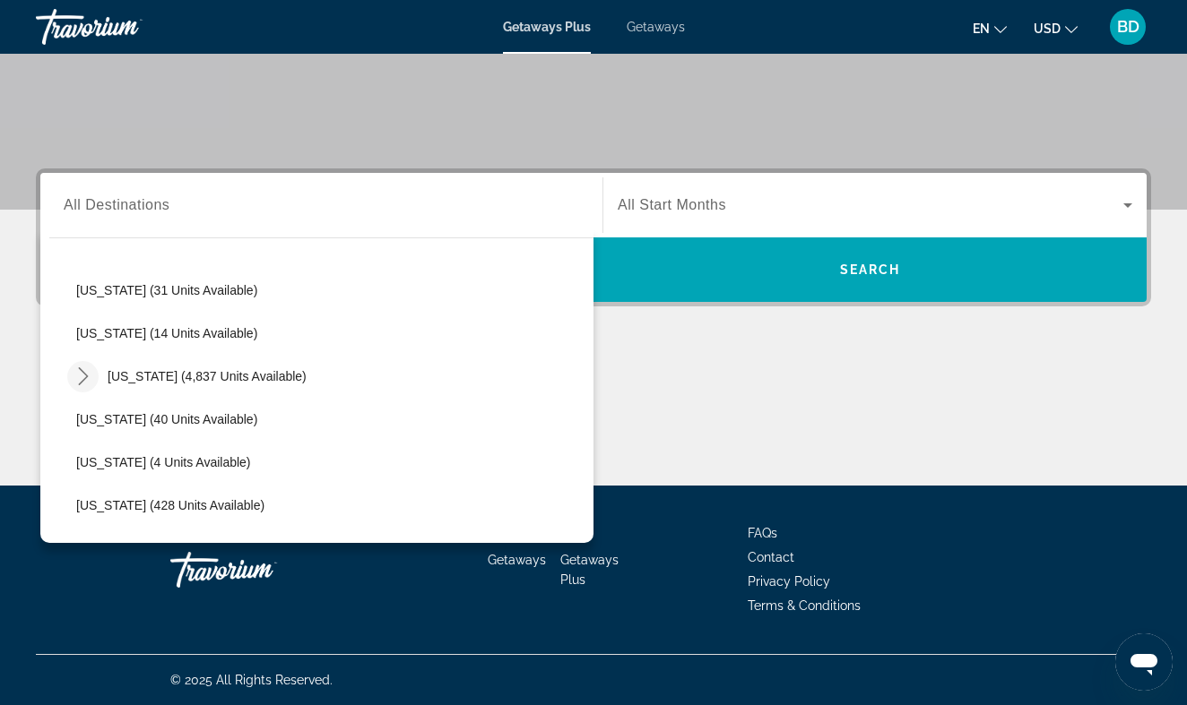
click at [84, 372] on icon "Toggle Florida (4,837 units available) submenu" at bounding box center [83, 376] width 18 height 18
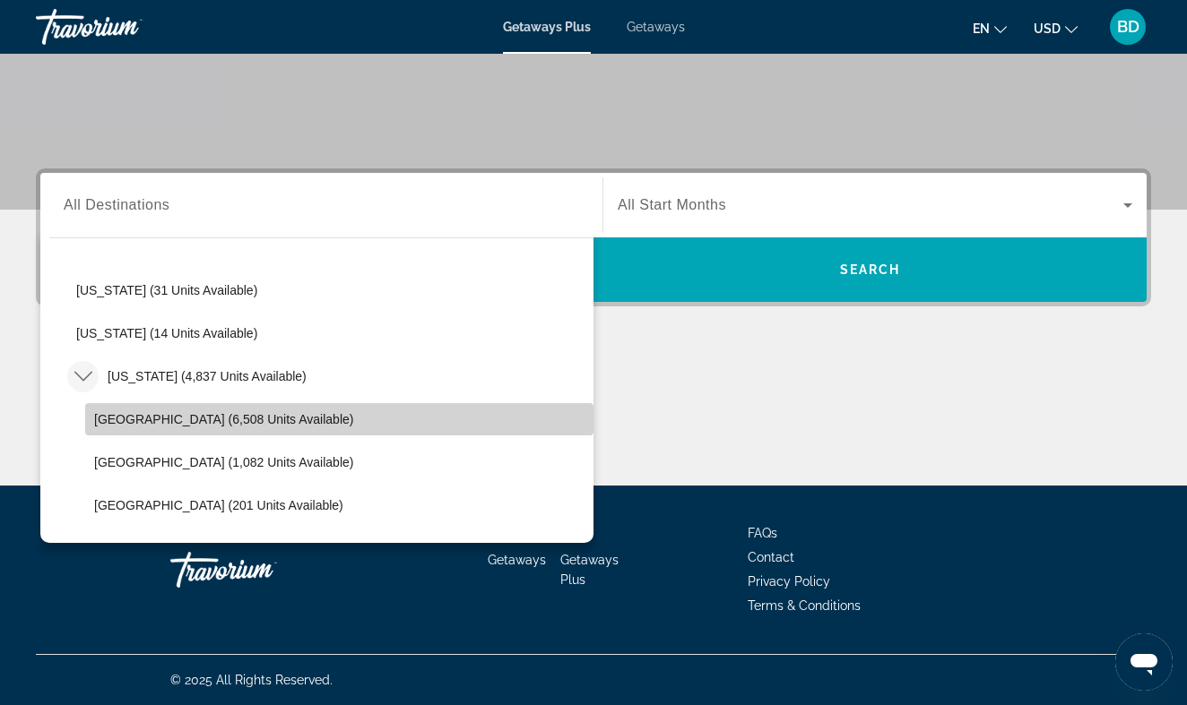
click at [235, 414] on span "[GEOGRAPHIC_DATA] (6,508 units available)" at bounding box center [223, 419] width 259 height 14
type input "**********"
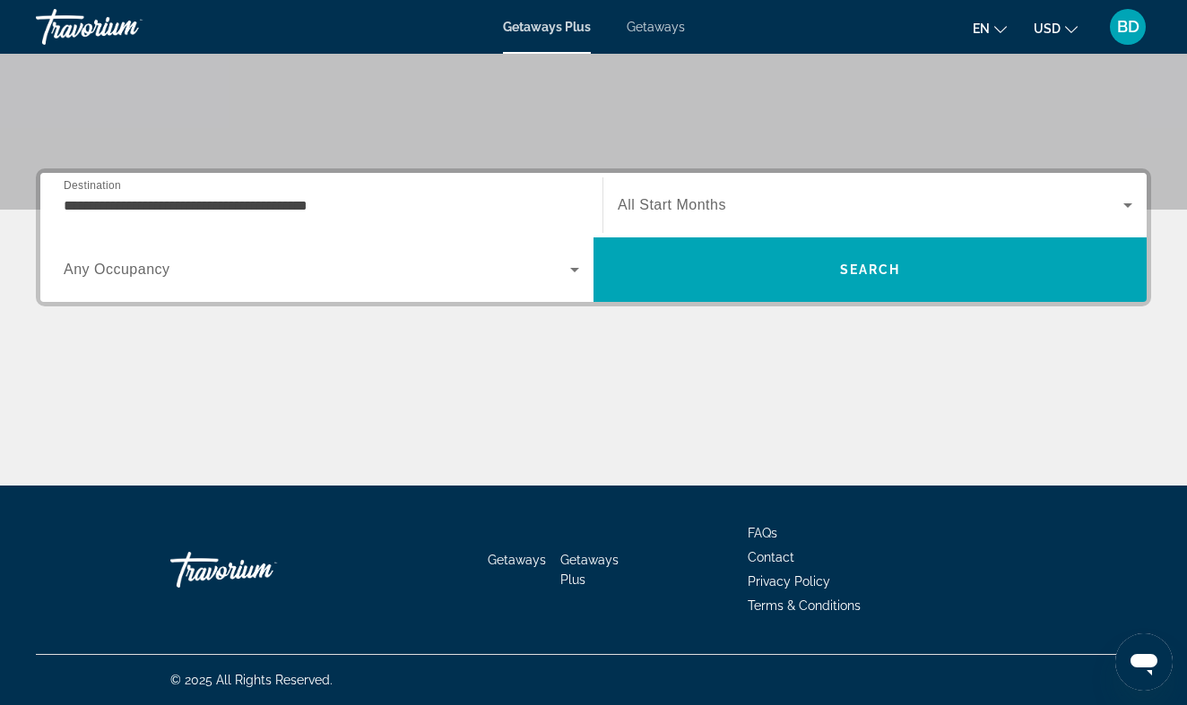
click at [444, 286] on div "Search widget" at bounding box center [321, 270] width 515 height 50
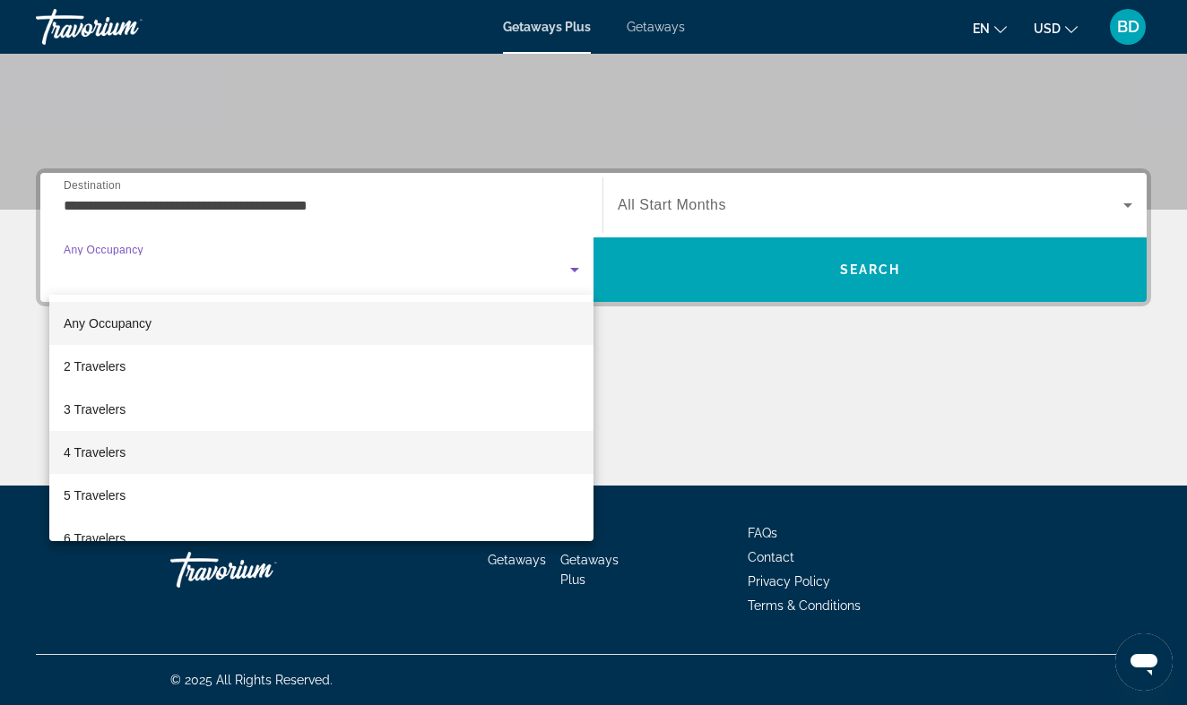
click at [200, 448] on mat-option "4 Travelers" at bounding box center [321, 452] width 544 height 43
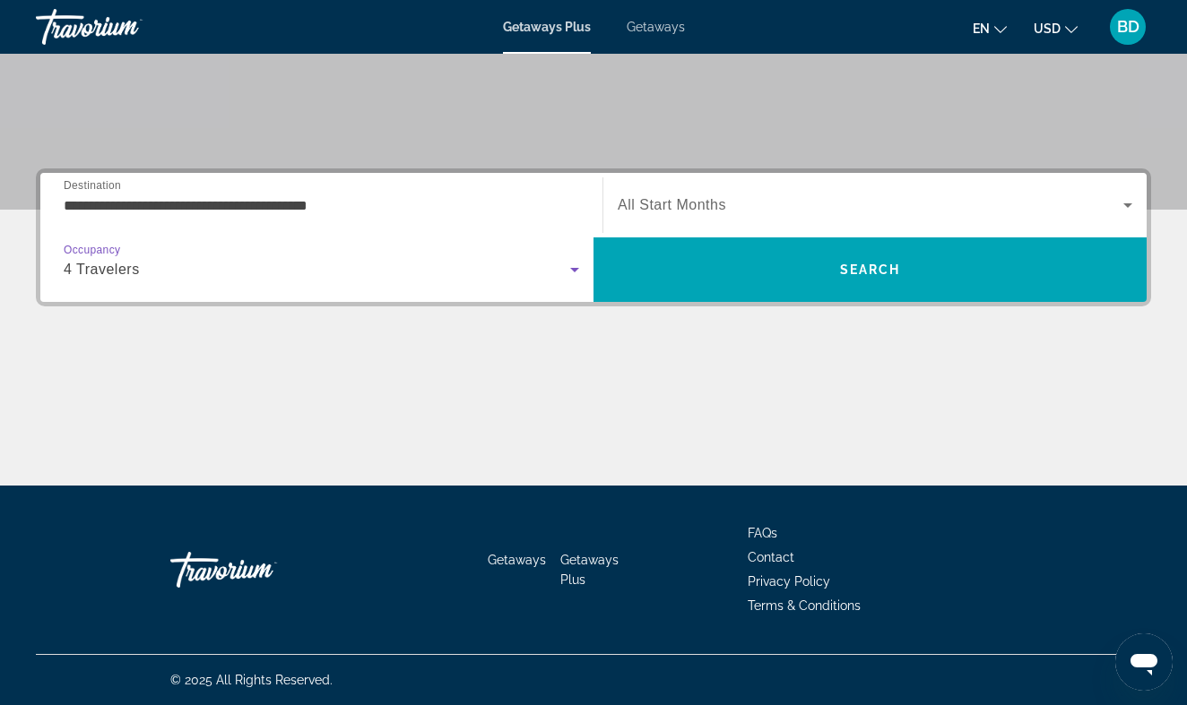
click at [808, 212] on span "Search widget" at bounding box center [871, 206] width 506 height 22
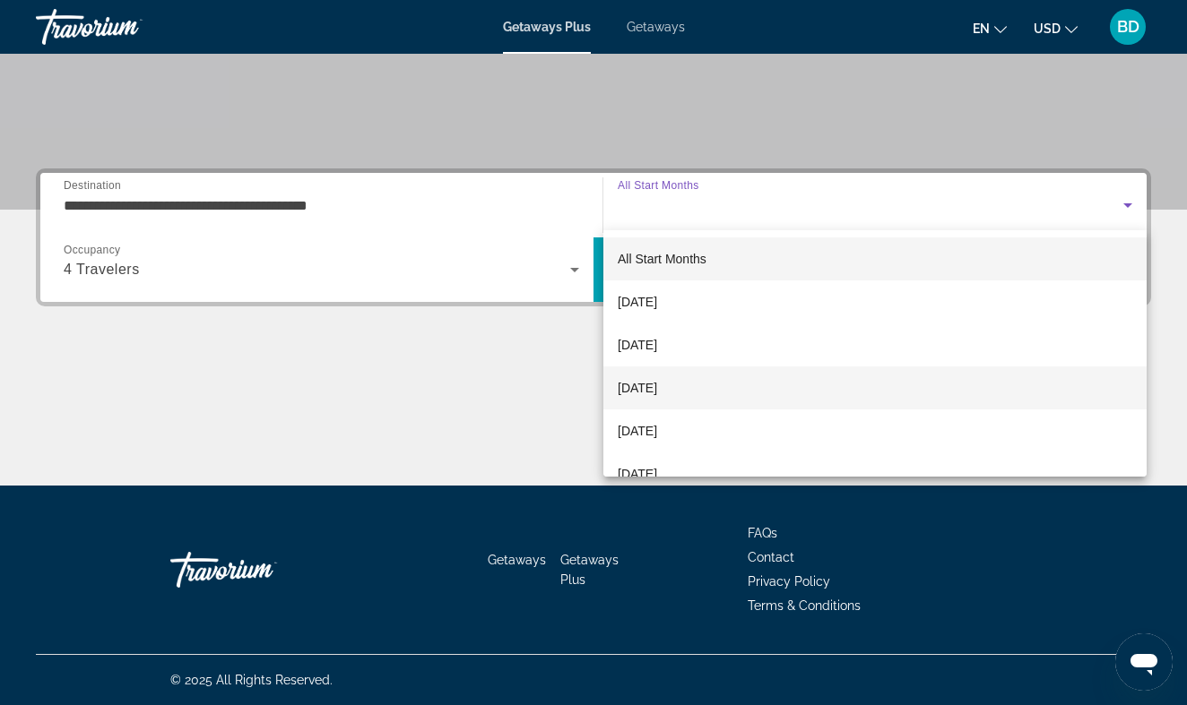
click at [657, 387] on span "December 2025" at bounding box center [637, 388] width 39 height 22
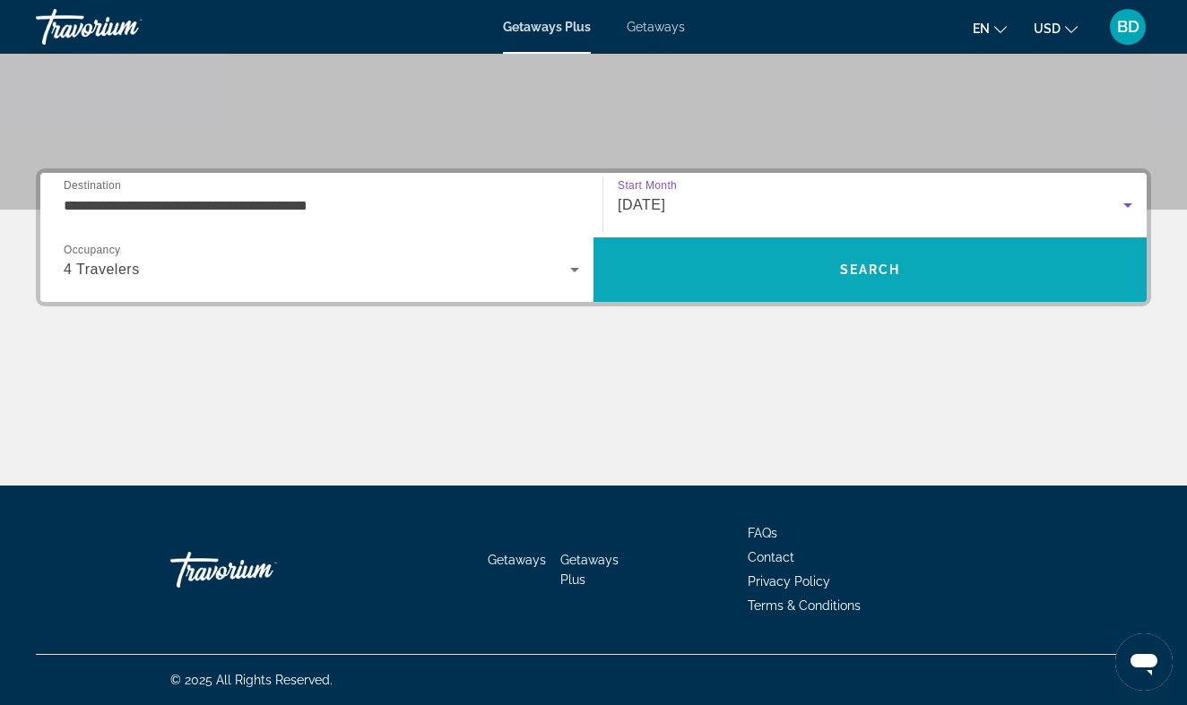
click at [770, 272] on span "Search" at bounding box center [869, 269] width 553 height 43
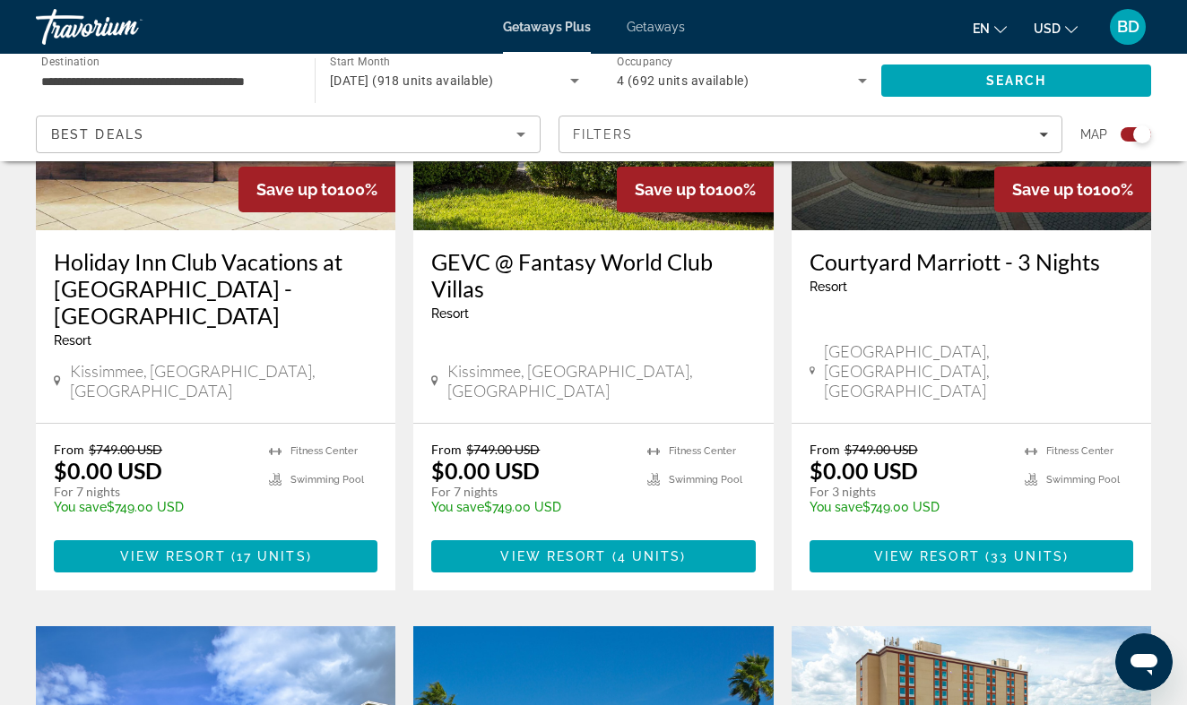
scroll to position [839, 0]
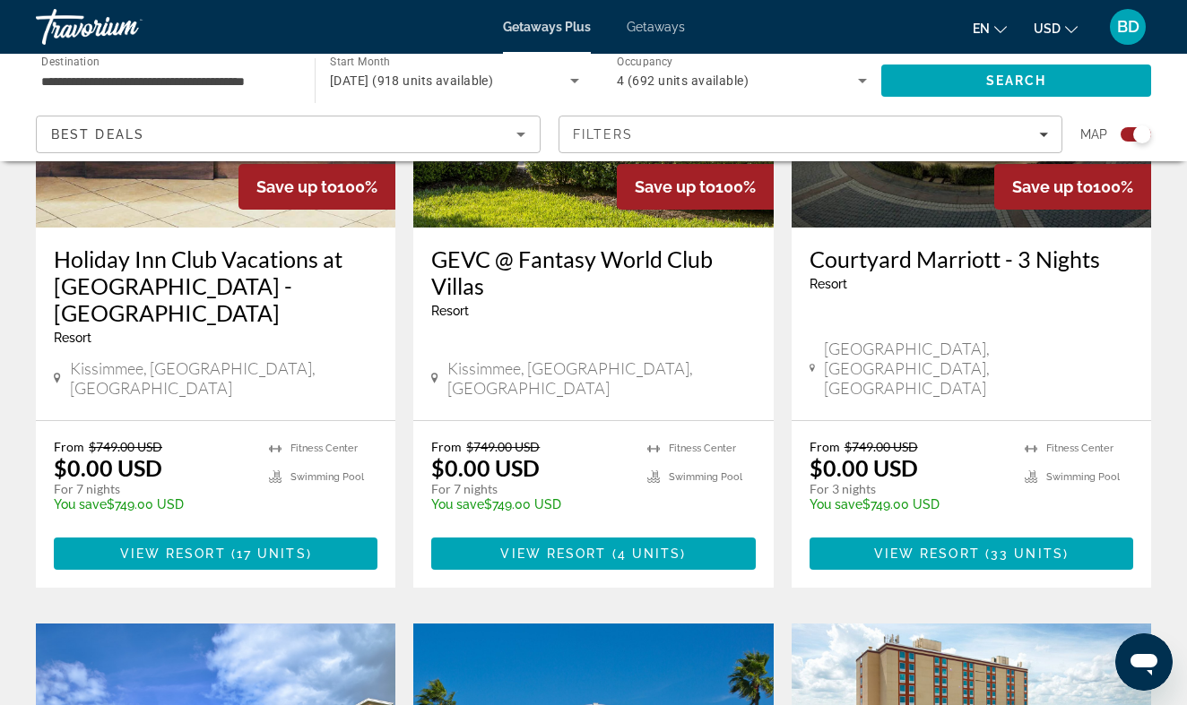
click at [143, 284] on h3 "Holiday Inn Club Vacations at Orange Lake Resort - West Village" at bounding box center [216, 286] width 324 height 81
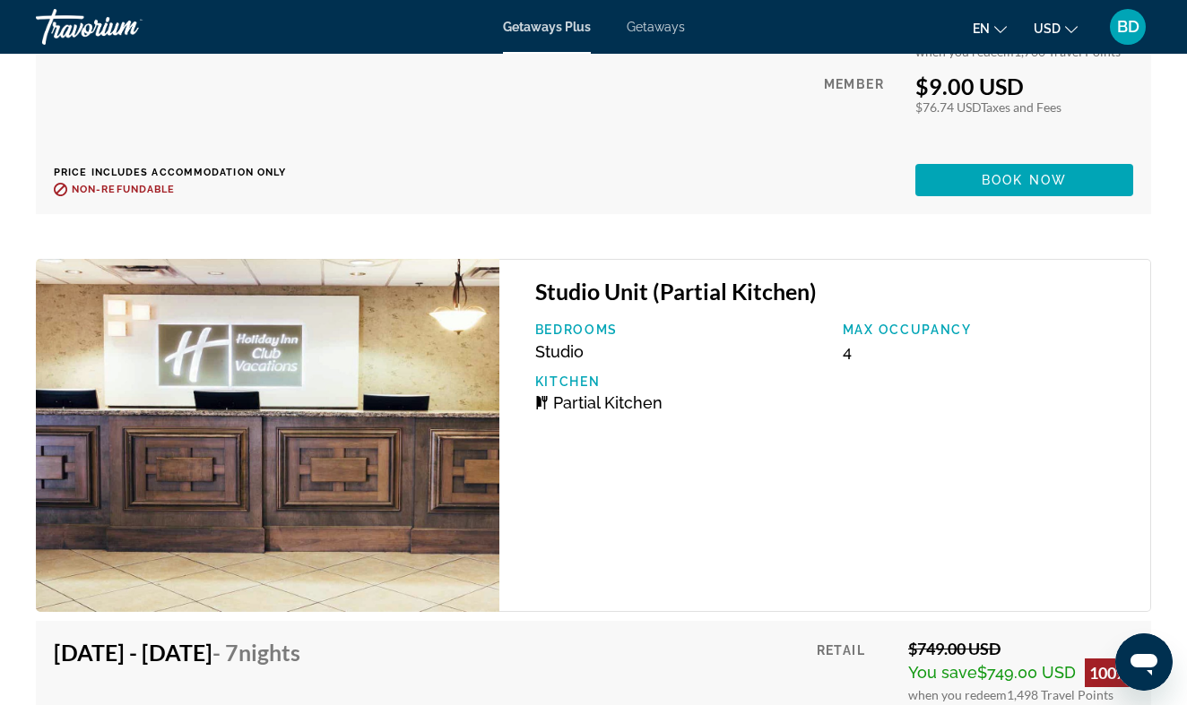
scroll to position [5684, 0]
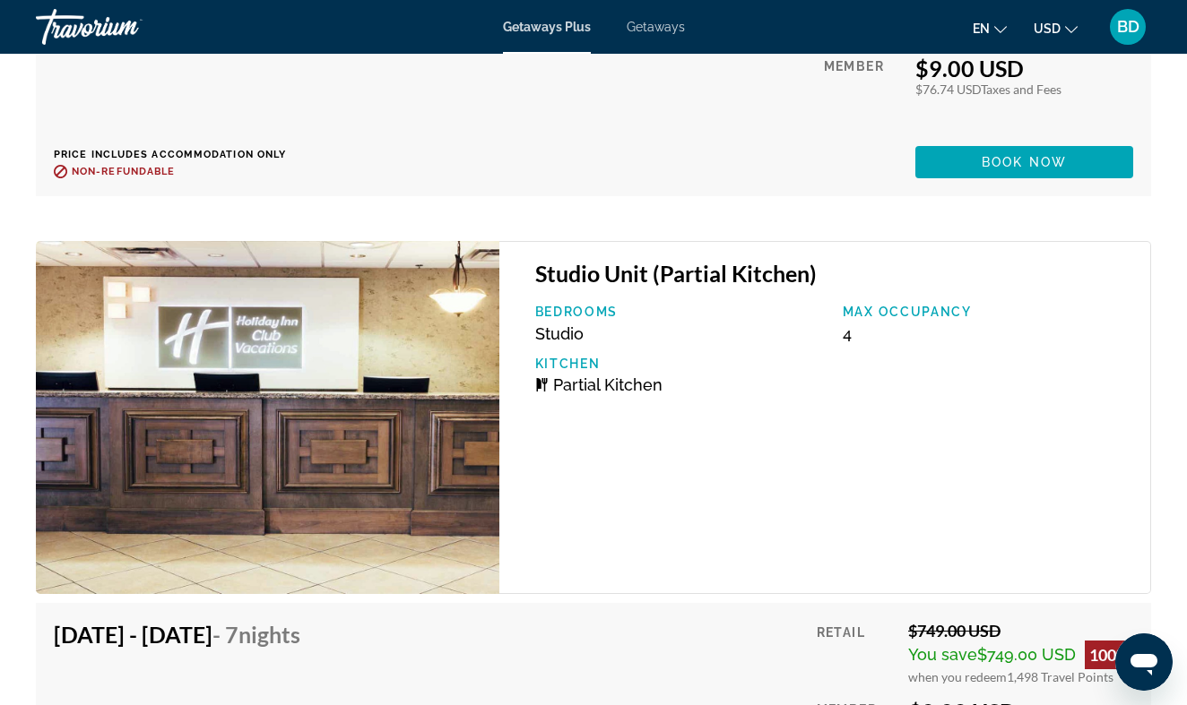
click at [417, 471] on img "Main content" at bounding box center [267, 417] width 463 height 353
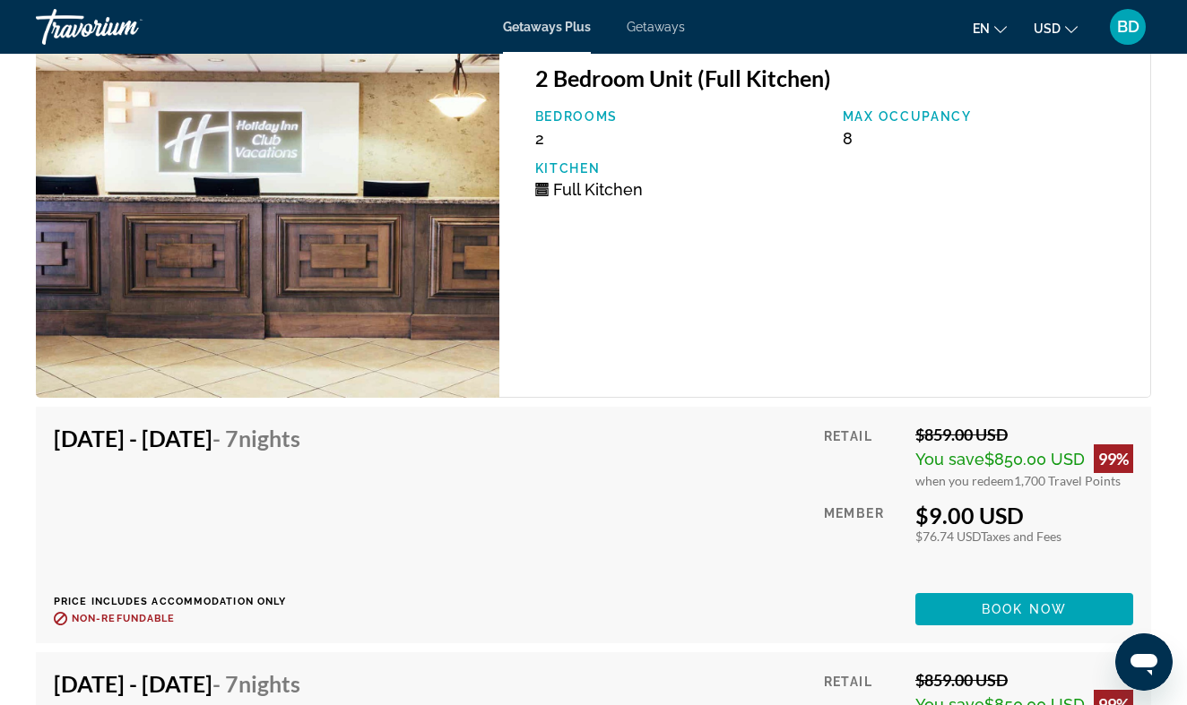
scroll to position [3796, 0]
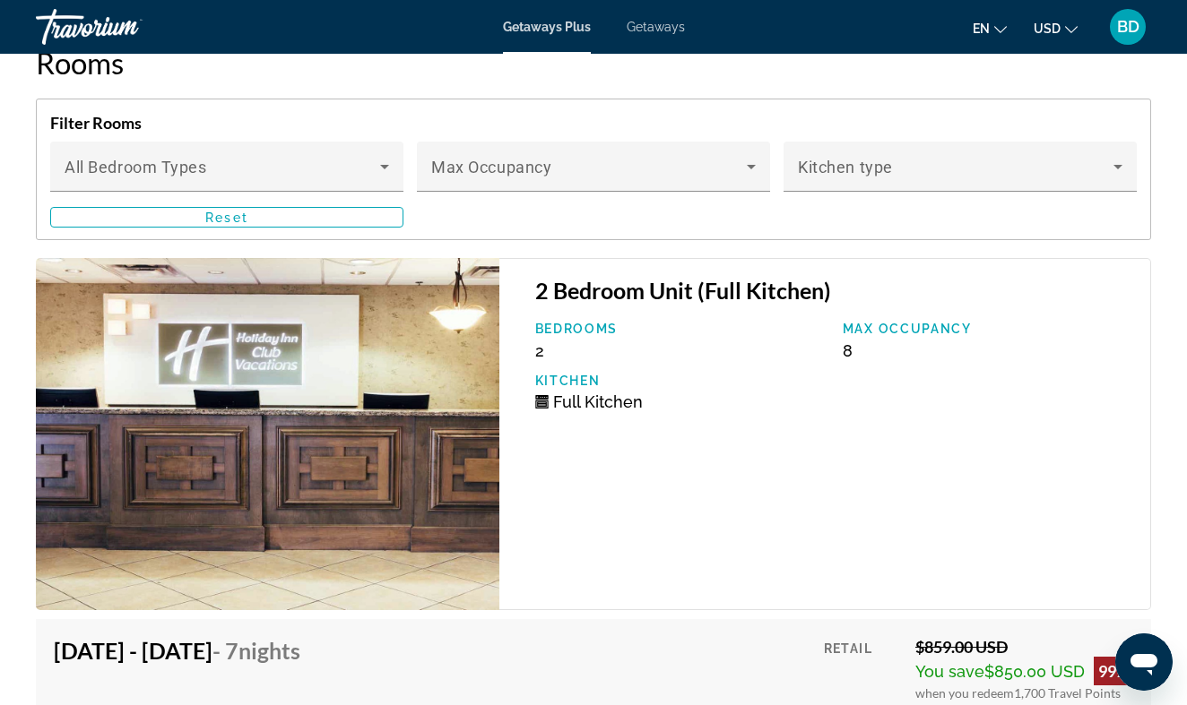
click at [604, 277] on h3 "2 Bedroom Unit (Full Kitchen)" at bounding box center [833, 290] width 597 height 27
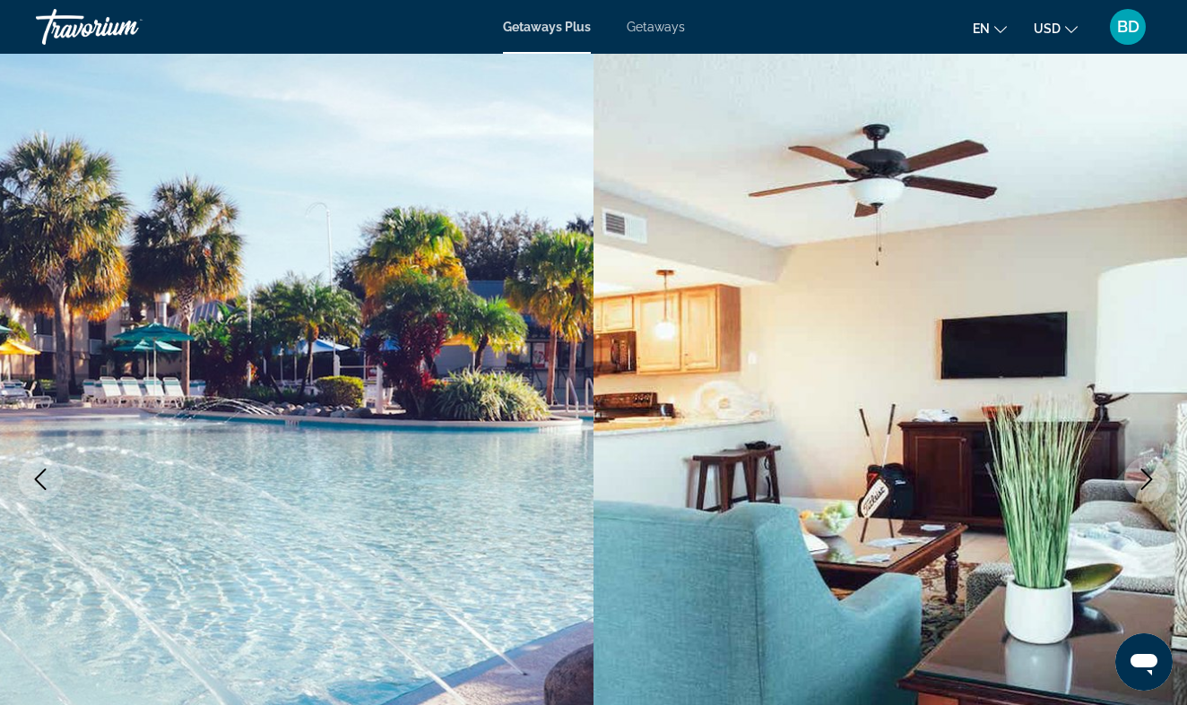
scroll to position [0, 0]
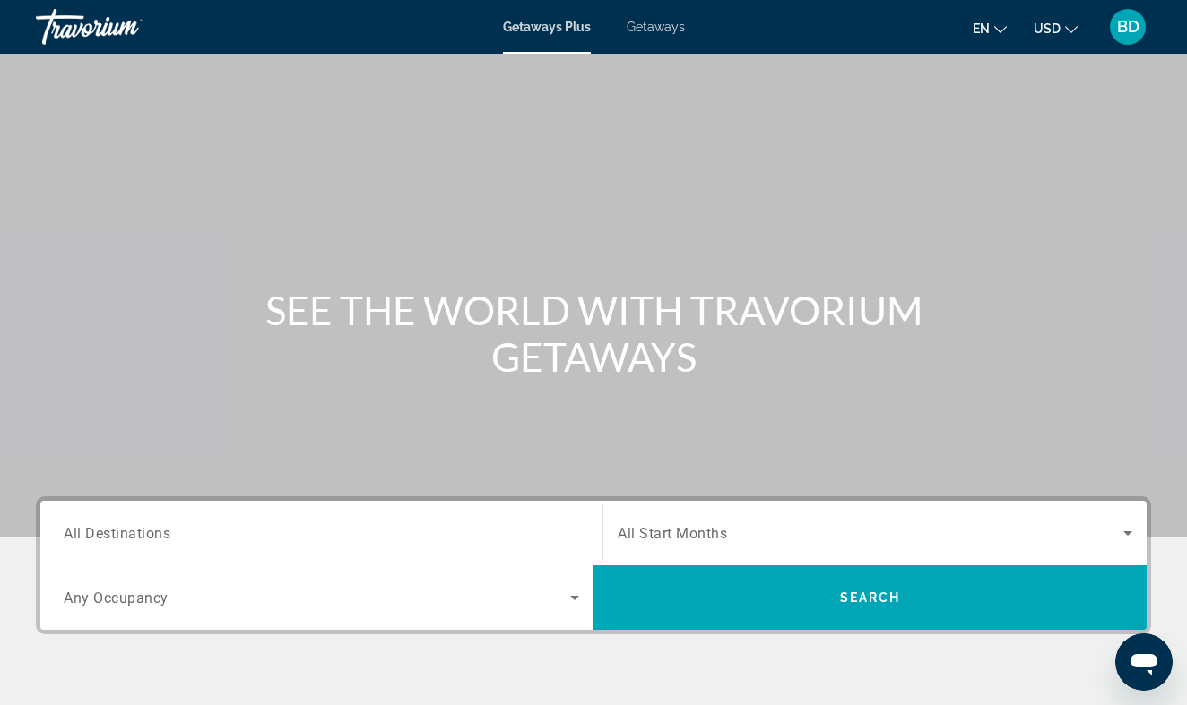
click at [407, 544] on div "Search widget" at bounding box center [321, 533] width 515 height 51
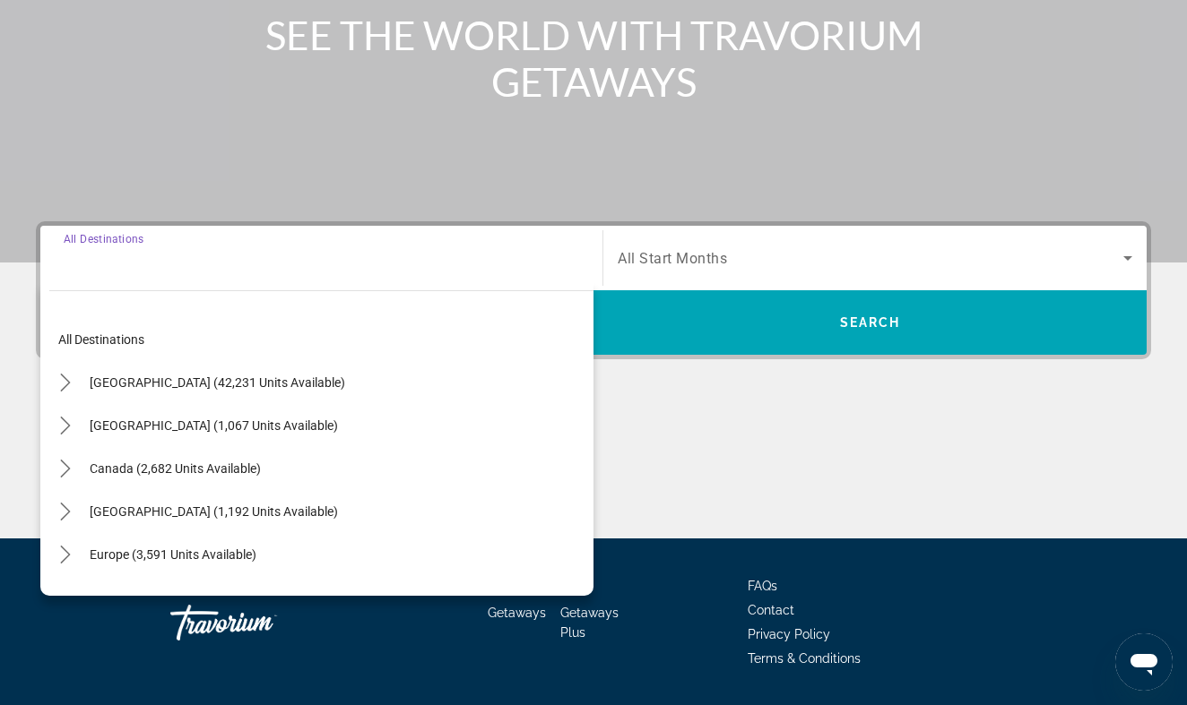
scroll to position [328, 0]
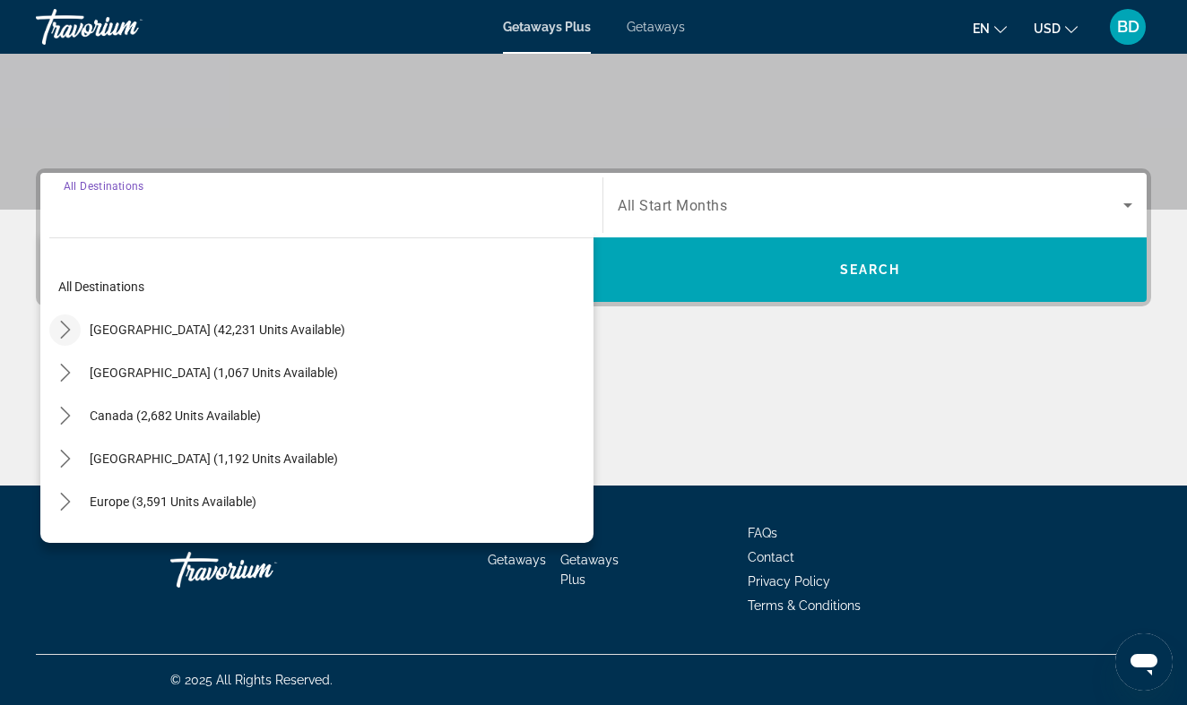
click at [69, 330] on icon "Toggle United States (42,231 units available) submenu" at bounding box center [65, 330] width 10 height 18
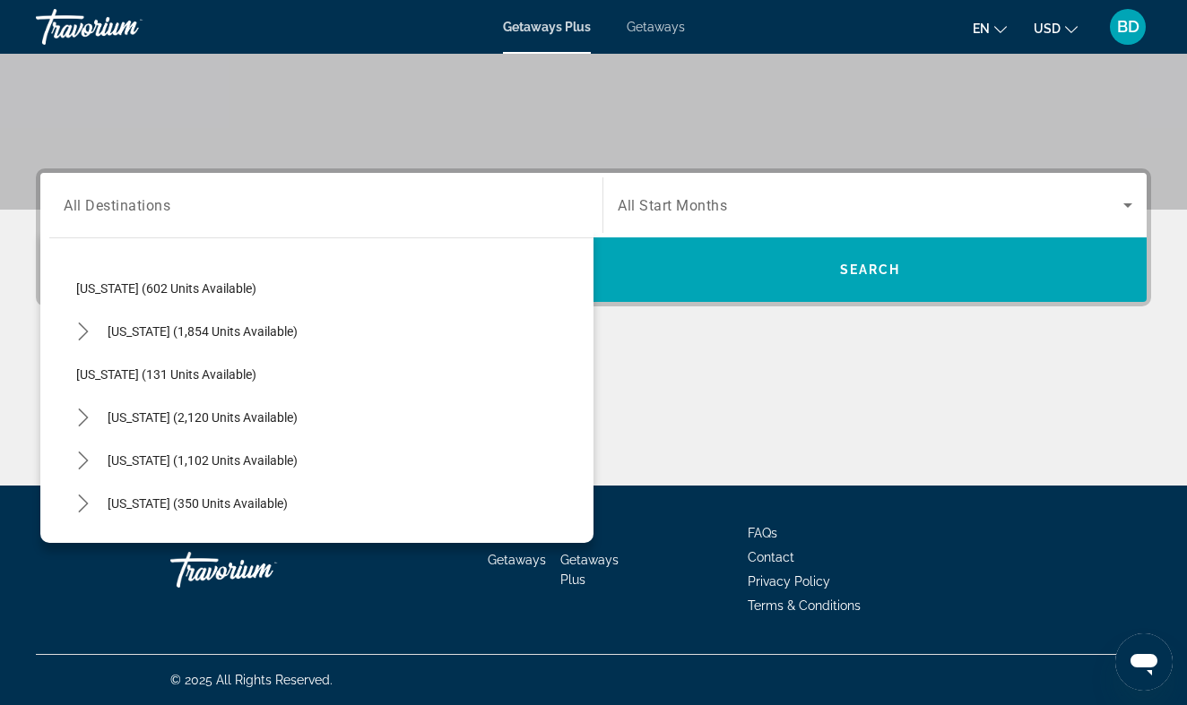
scroll to position [1413, 0]
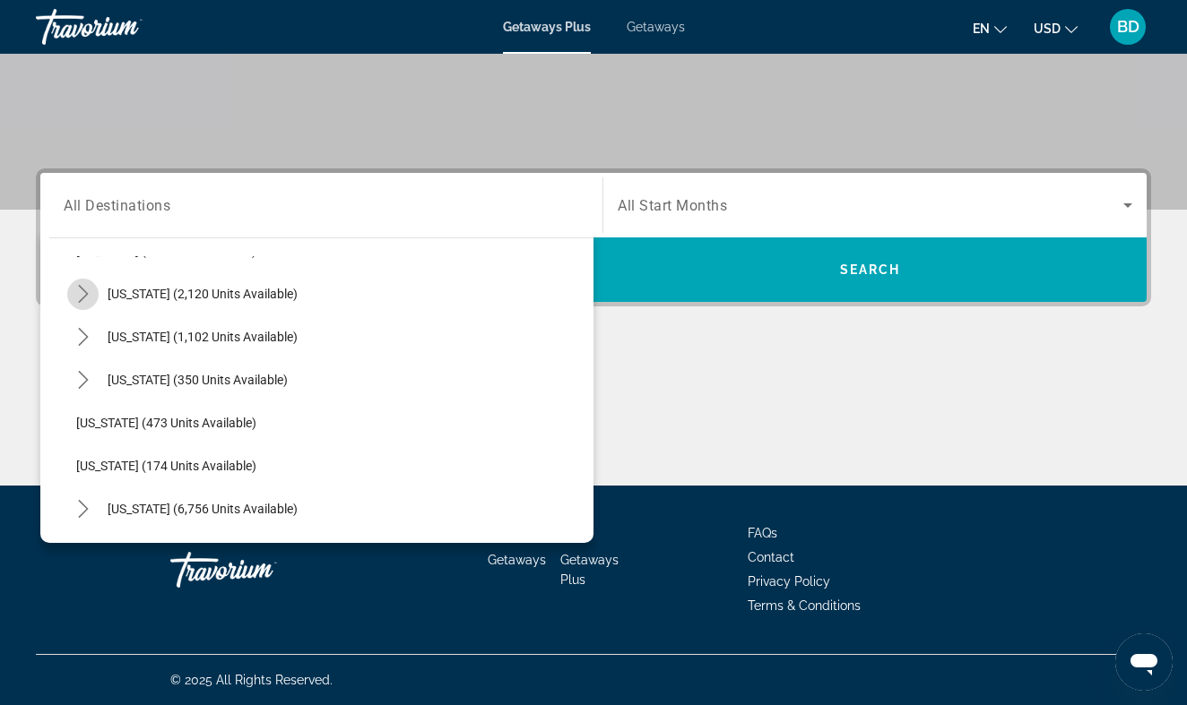
click at [85, 298] on icon "Toggle South Carolina (2,120 units available) submenu" at bounding box center [83, 294] width 10 height 18
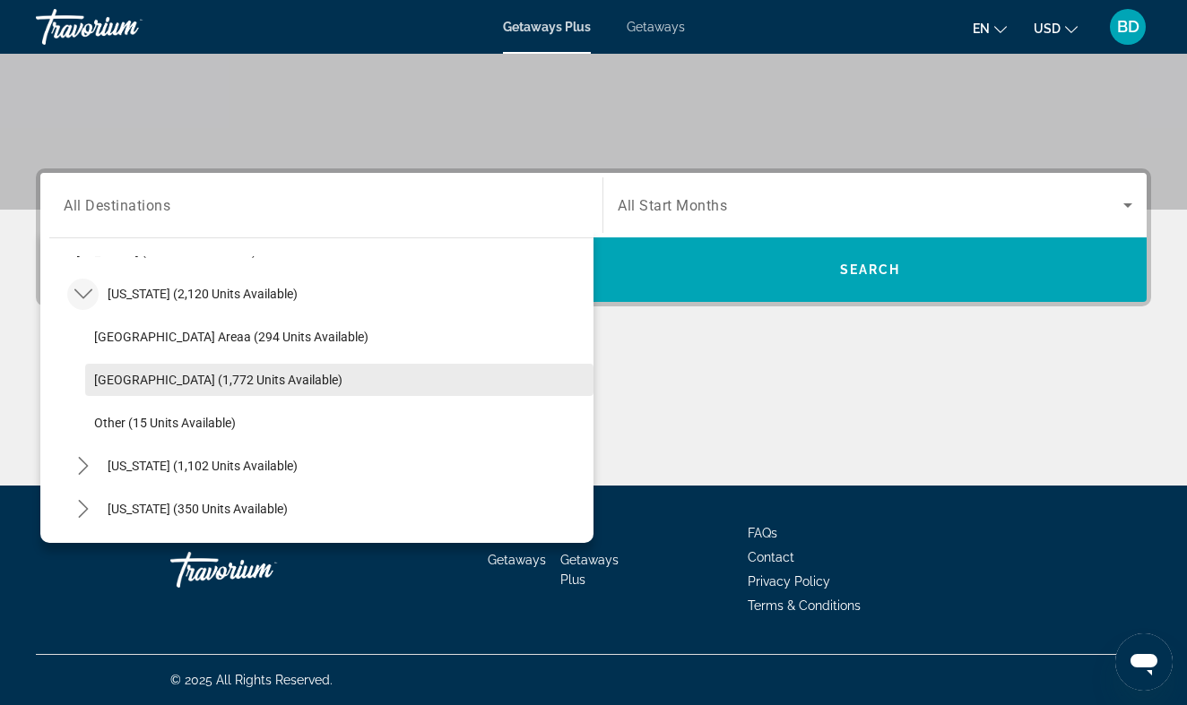
click at [194, 393] on span "Select destination: Myrtle Beach Area (1,772 units available)" at bounding box center [339, 380] width 508 height 43
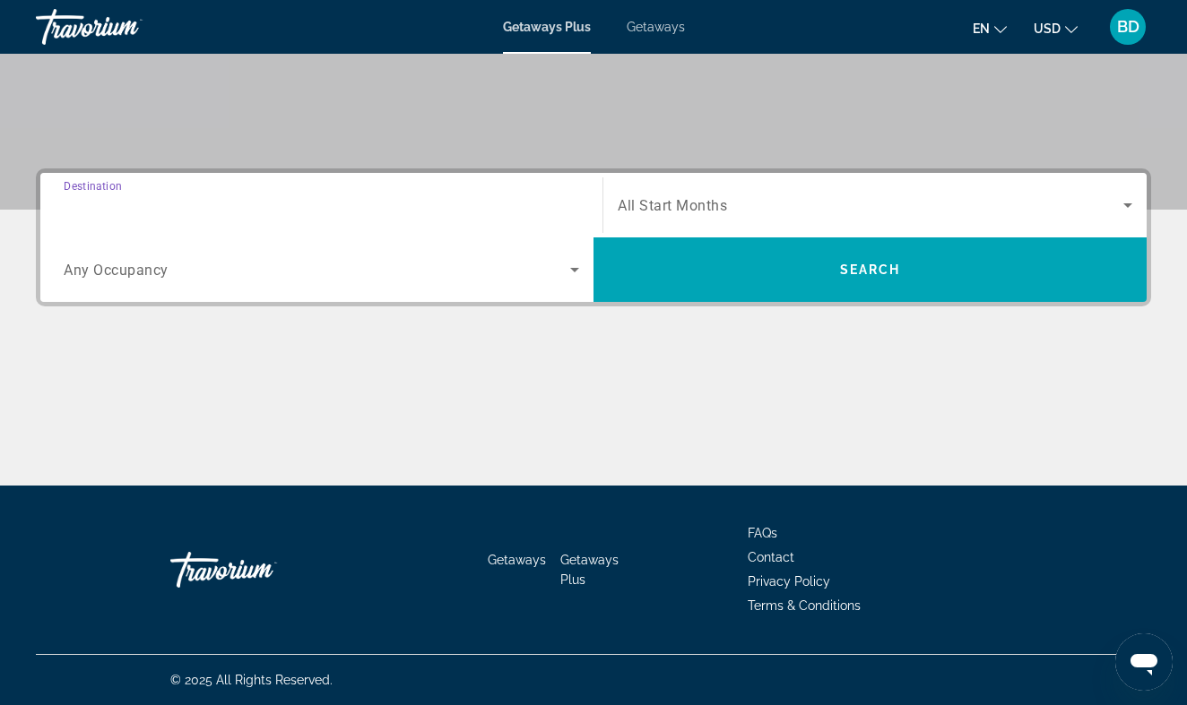
type input "**********"
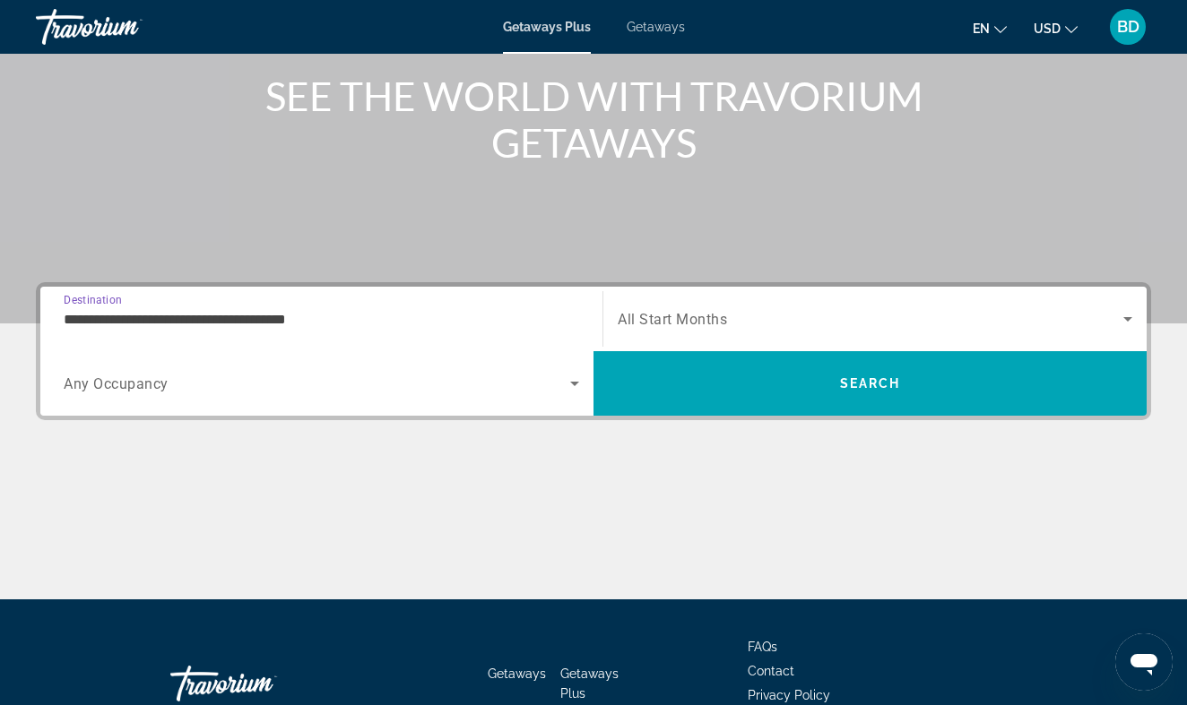
scroll to position [207, 0]
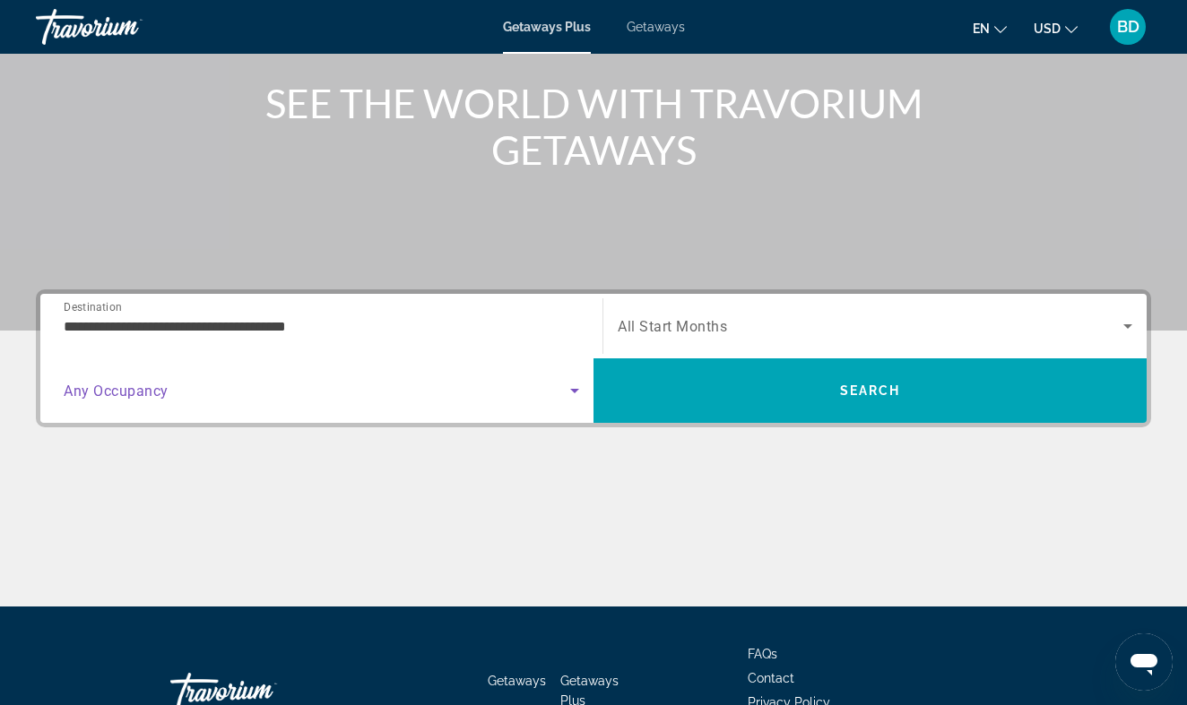
click at [564, 397] on icon "Search widget" at bounding box center [575, 391] width 22 height 22
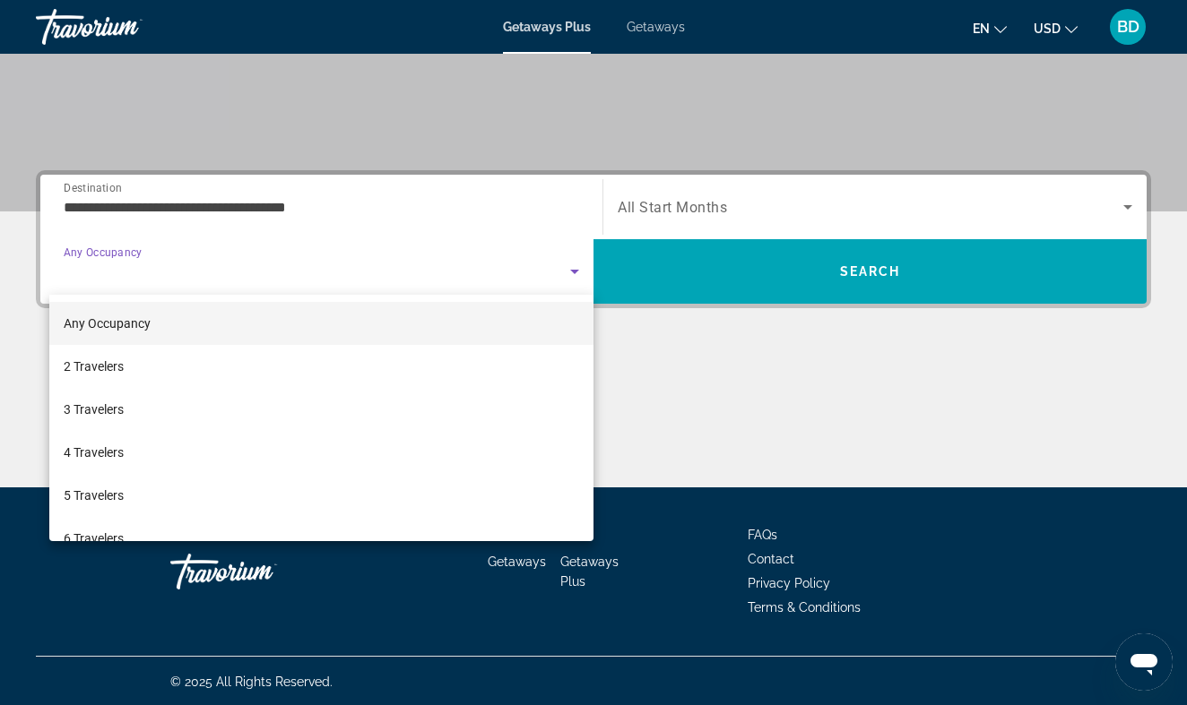
scroll to position [328, 0]
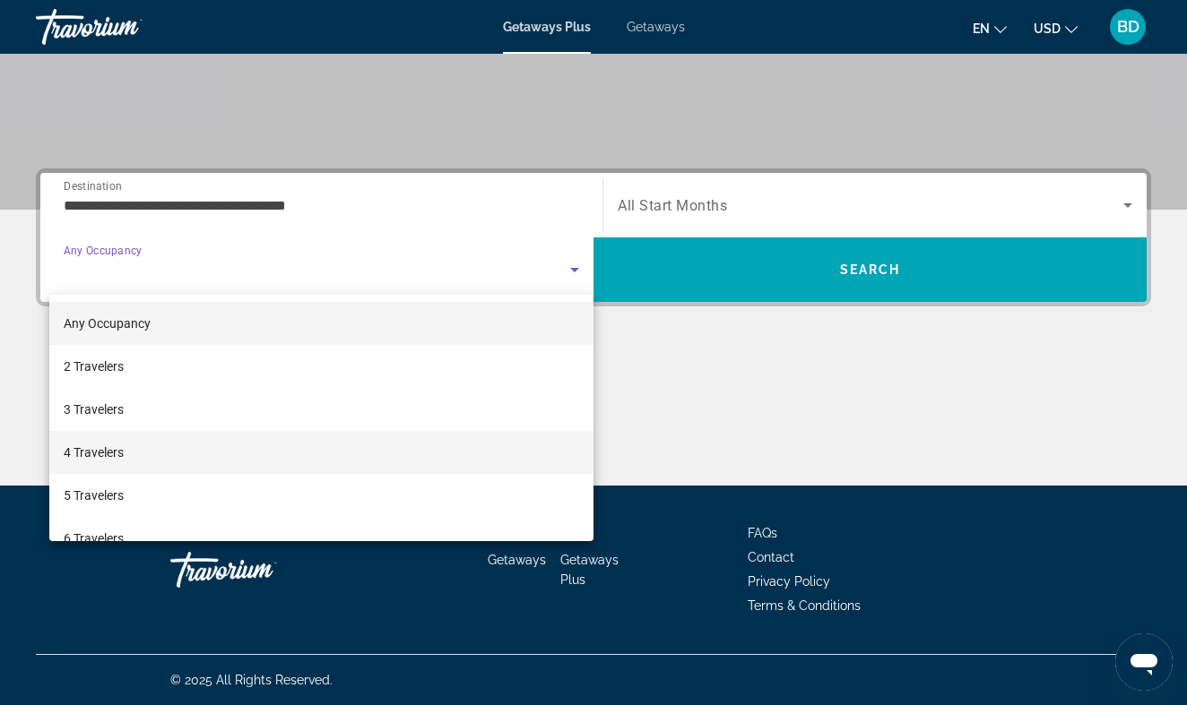
click at [468, 451] on mat-option "4 Travelers" at bounding box center [321, 452] width 544 height 43
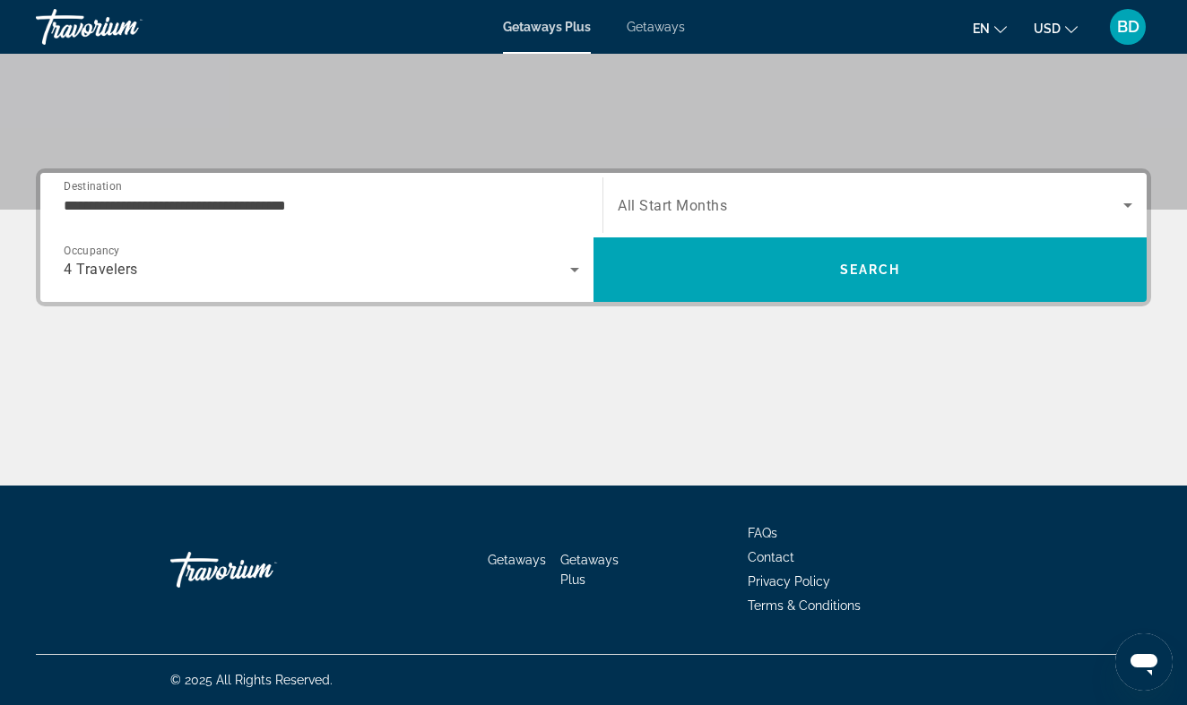
click at [674, 207] on span "All Start Months" at bounding box center [672, 205] width 109 height 17
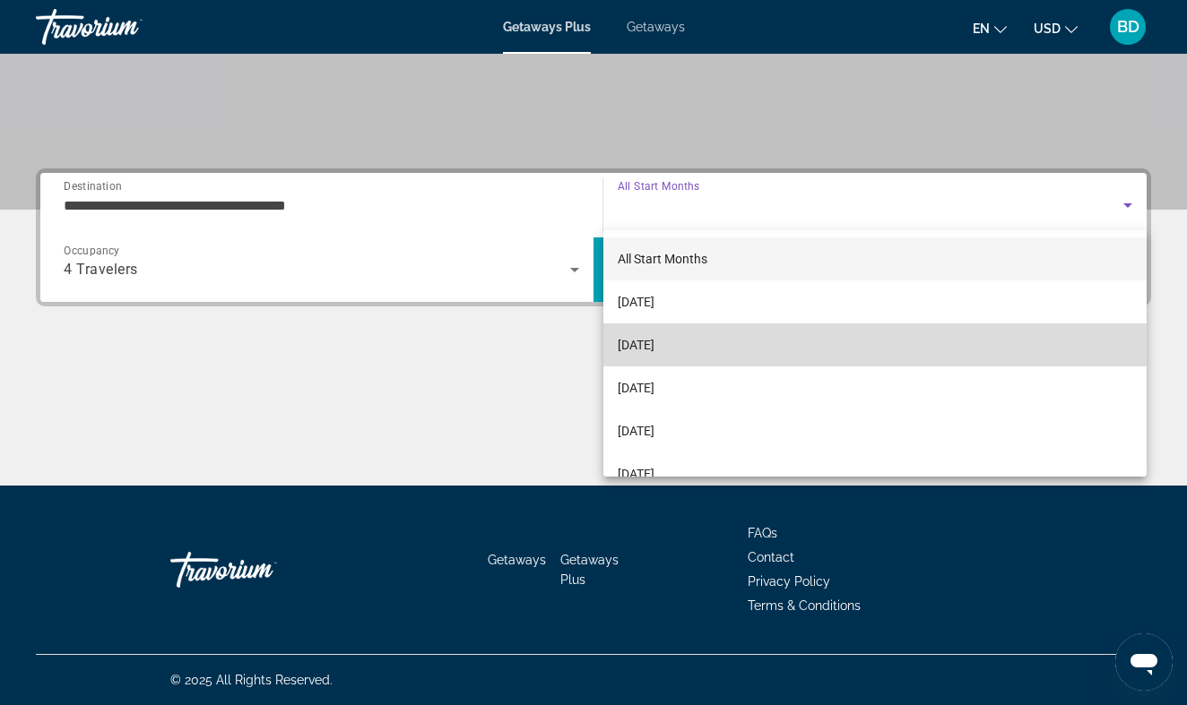
click at [649, 336] on span "November 2025" at bounding box center [636, 345] width 37 height 22
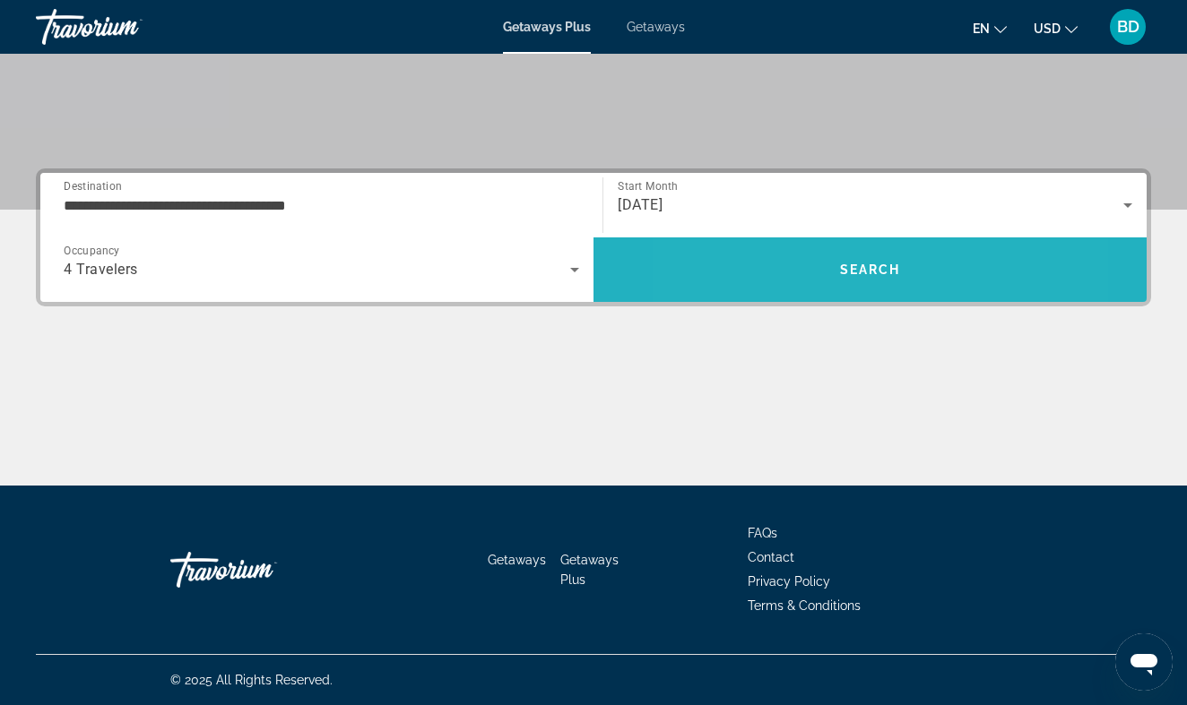
click at [787, 274] on span "Search" at bounding box center [869, 269] width 553 height 43
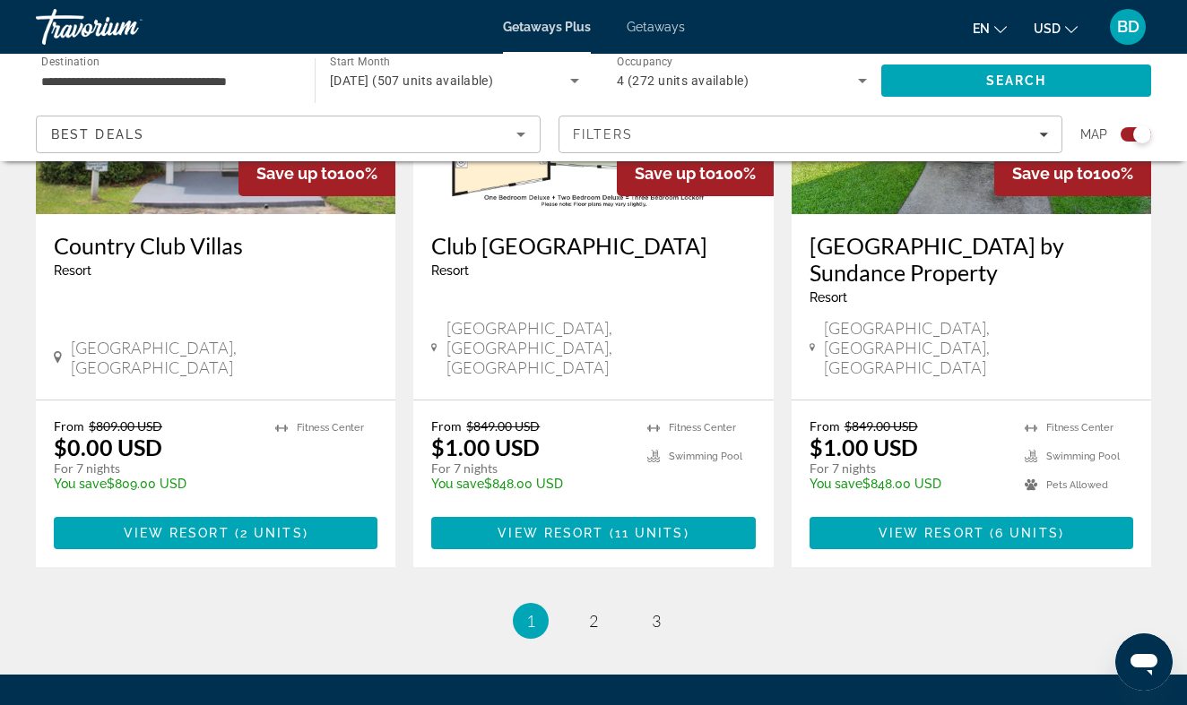
scroll to position [2939, 0]
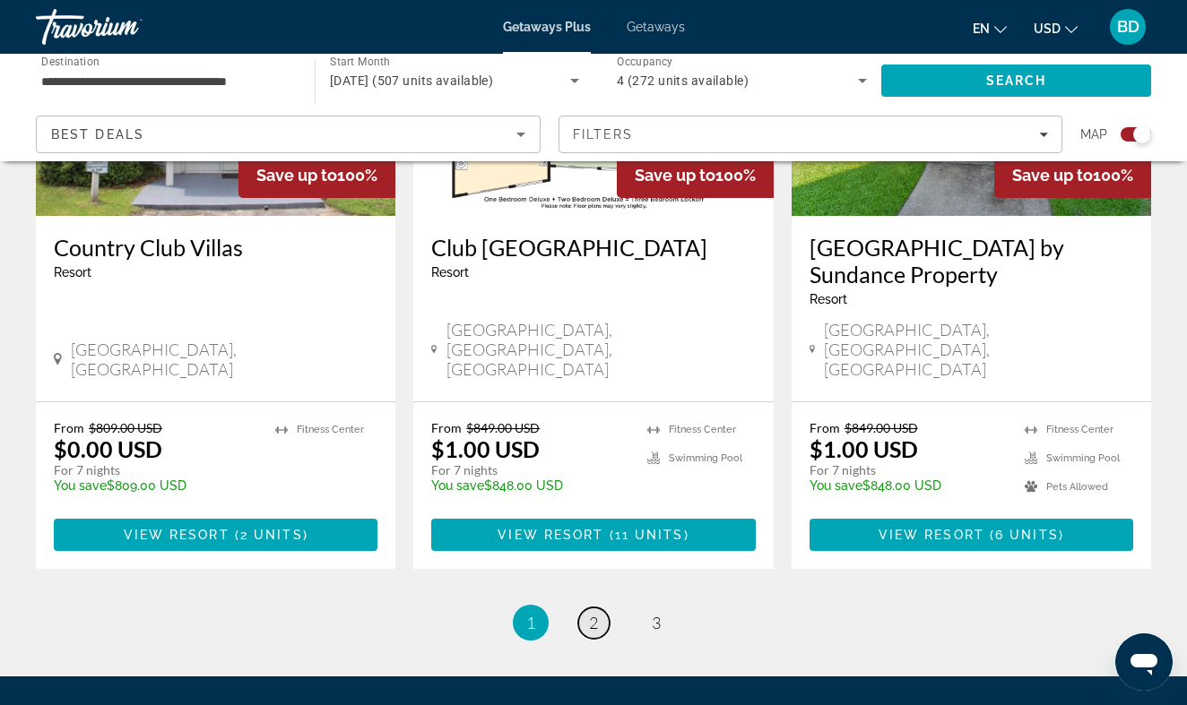
click at [591, 613] on span "2" at bounding box center [593, 623] width 9 height 20
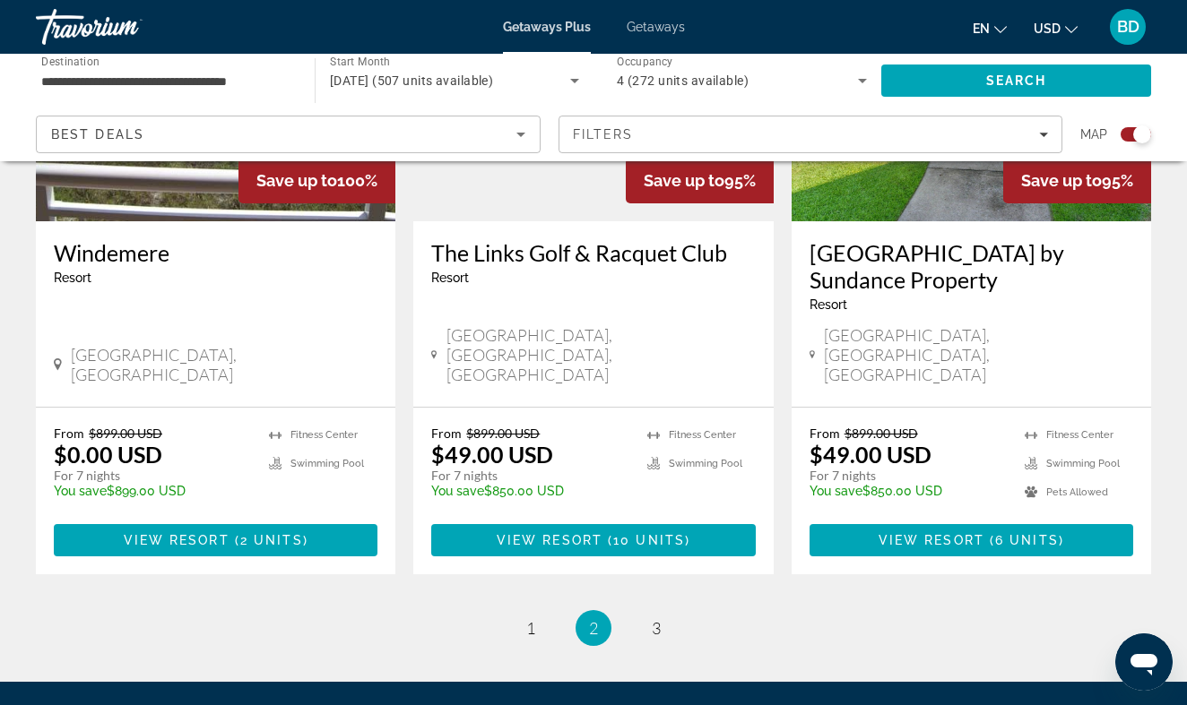
scroll to position [2818, 0]
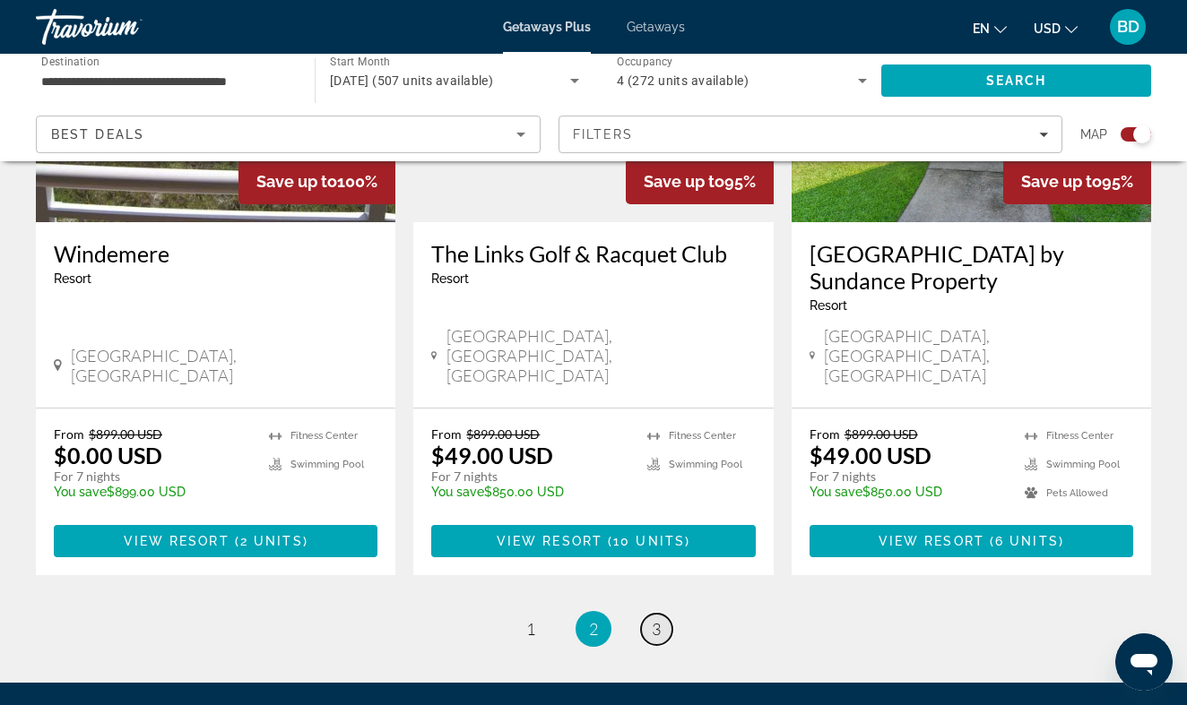
click at [661, 619] on span "3" at bounding box center [656, 629] width 9 height 20
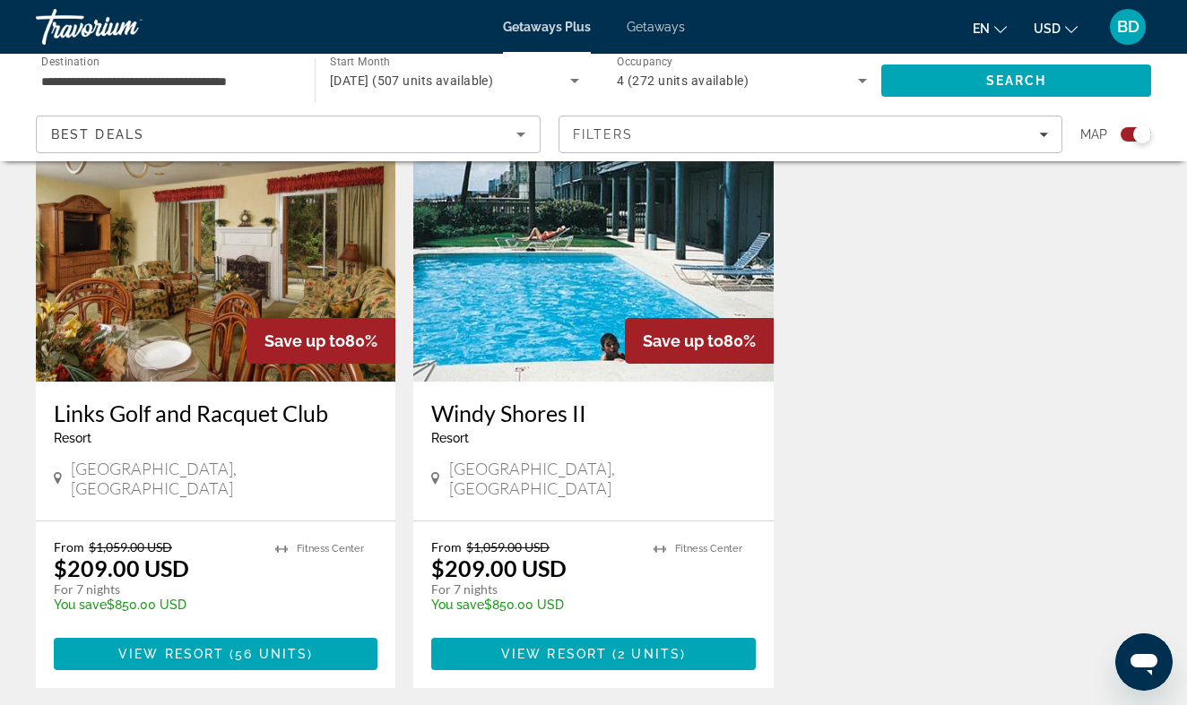
scroll to position [2720, 0]
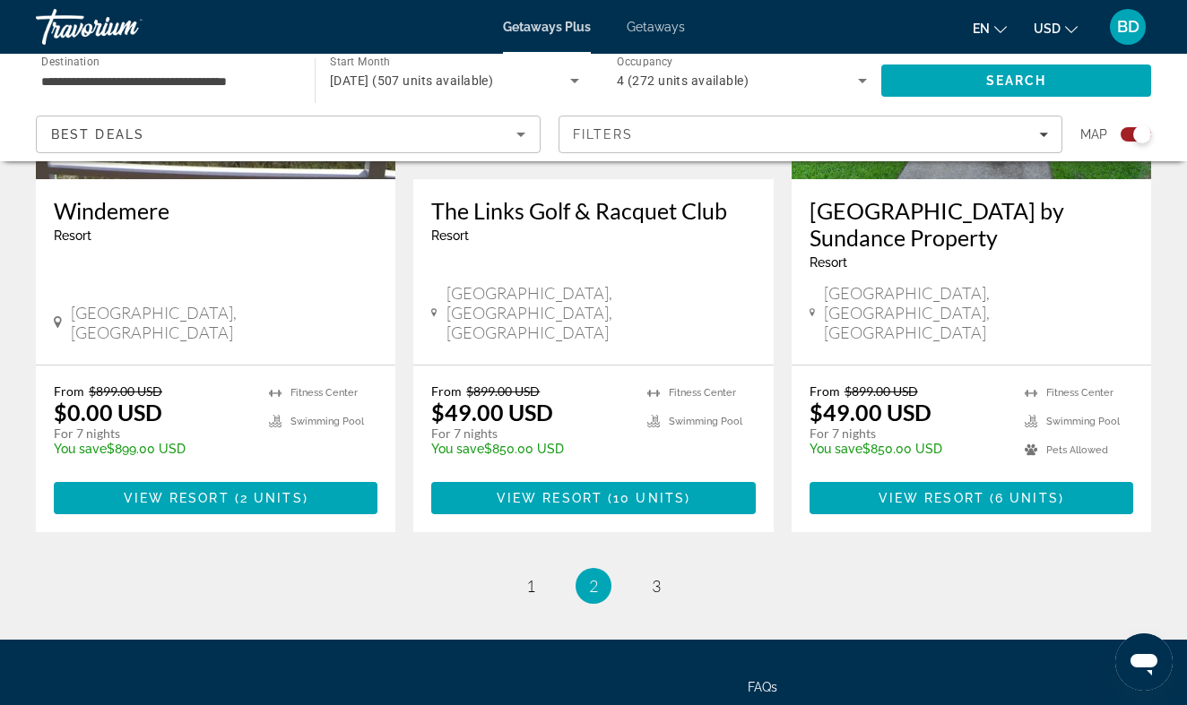
scroll to position [2858, 0]
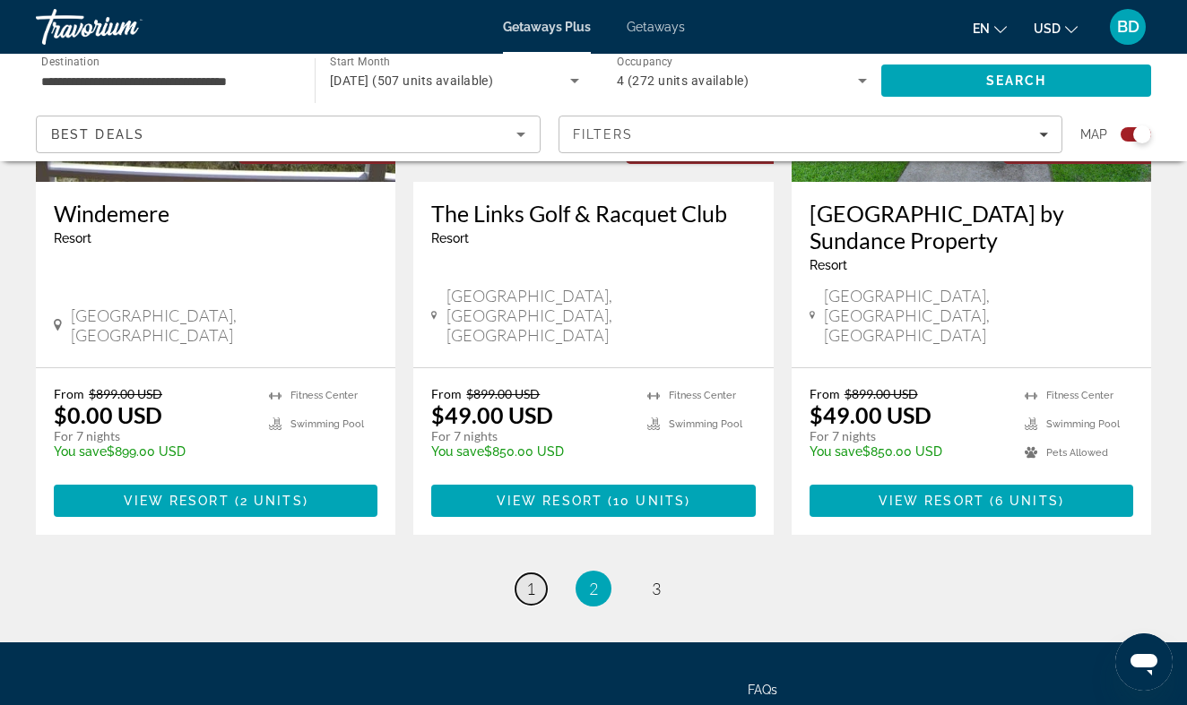
click at [532, 579] on span "1" at bounding box center [530, 589] width 9 height 20
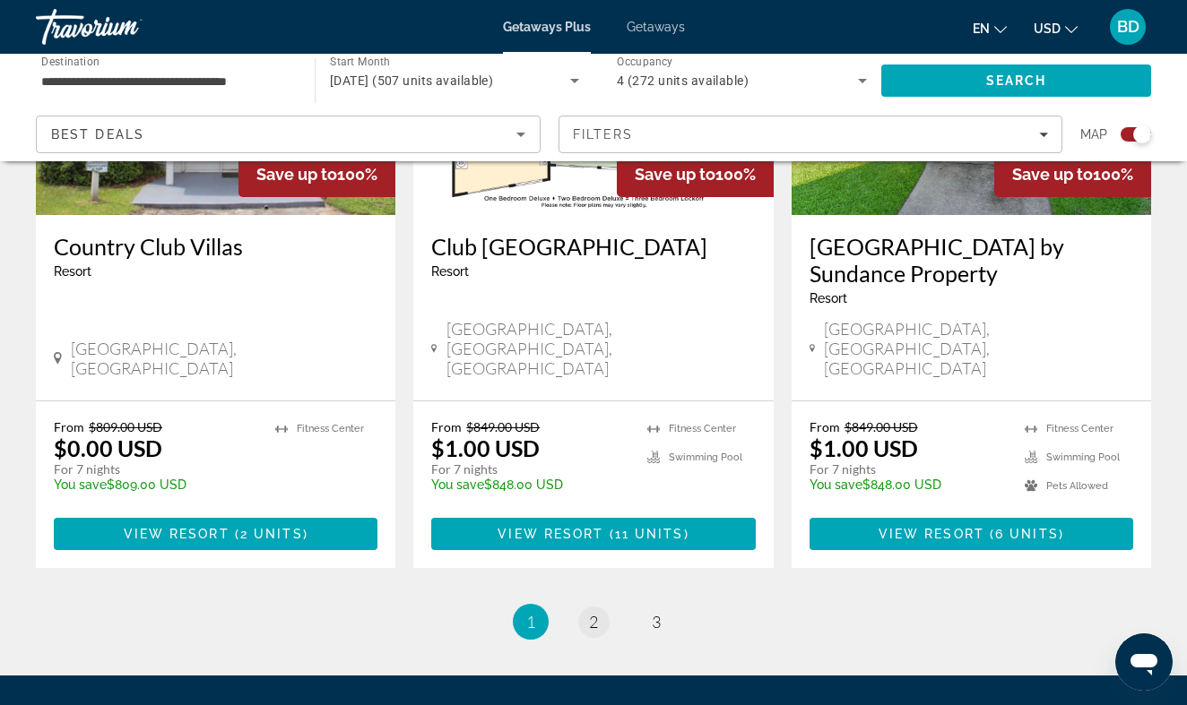
scroll to position [2939, 0]
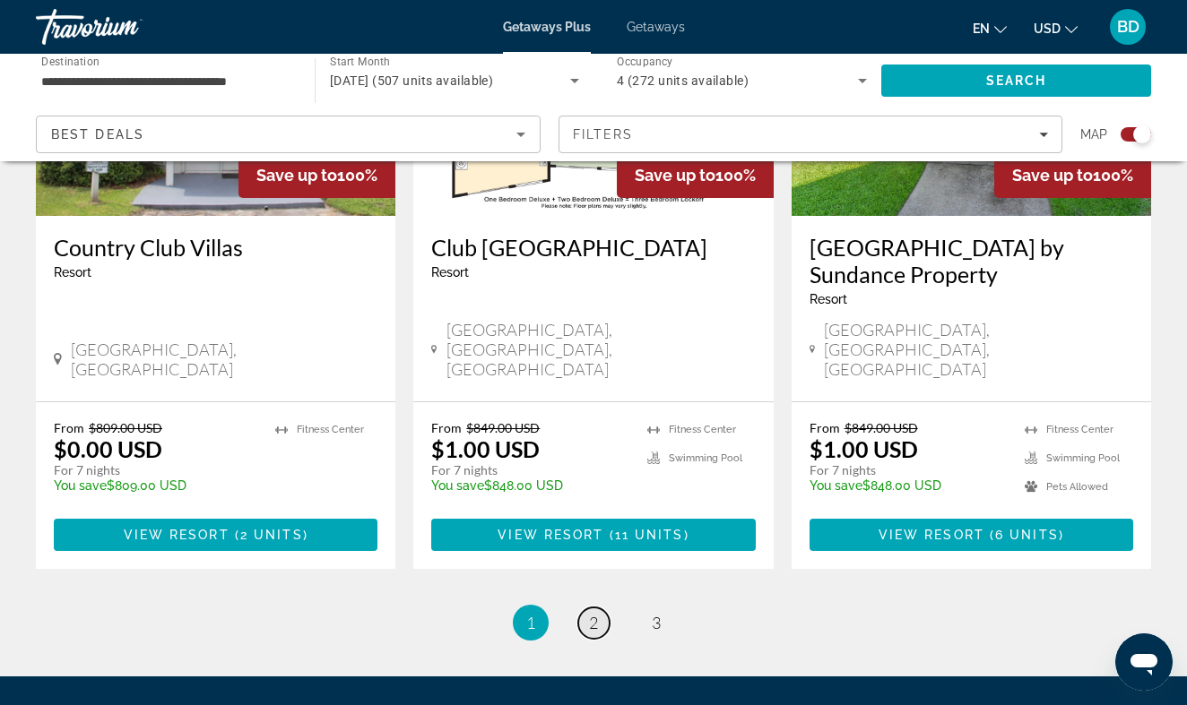
click at [600, 608] on link "page 2" at bounding box center [593, 623] width 31 height 31
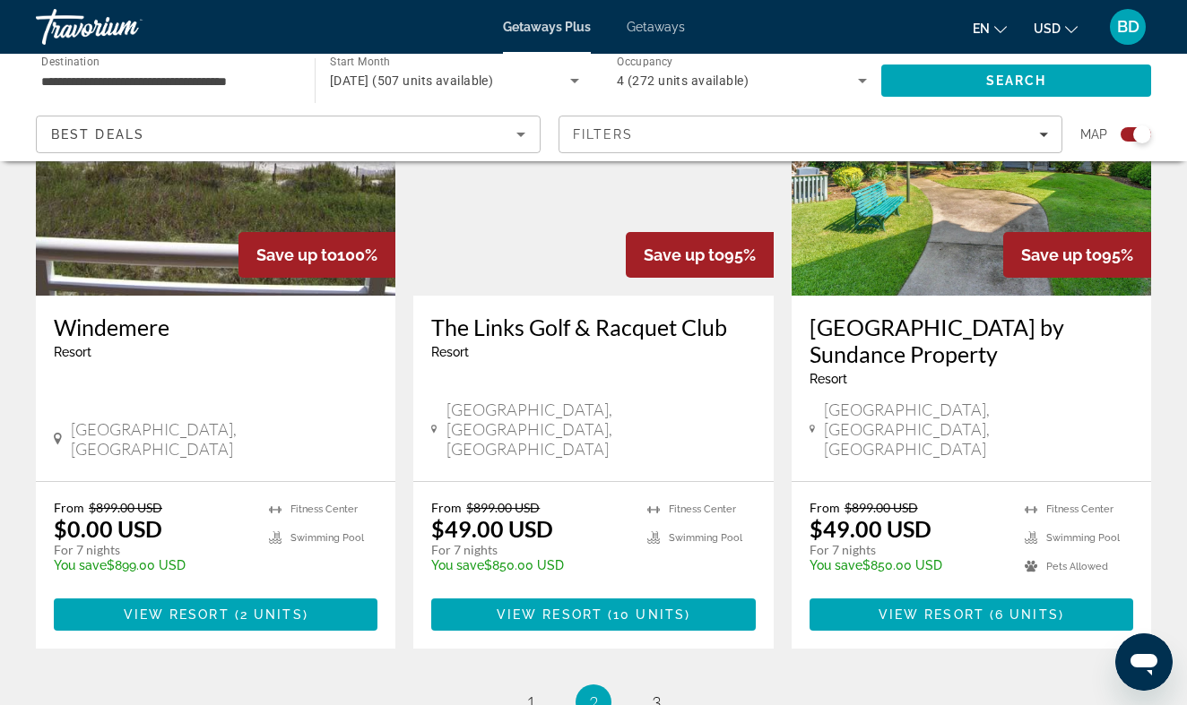
scroll to position [2756, 0]
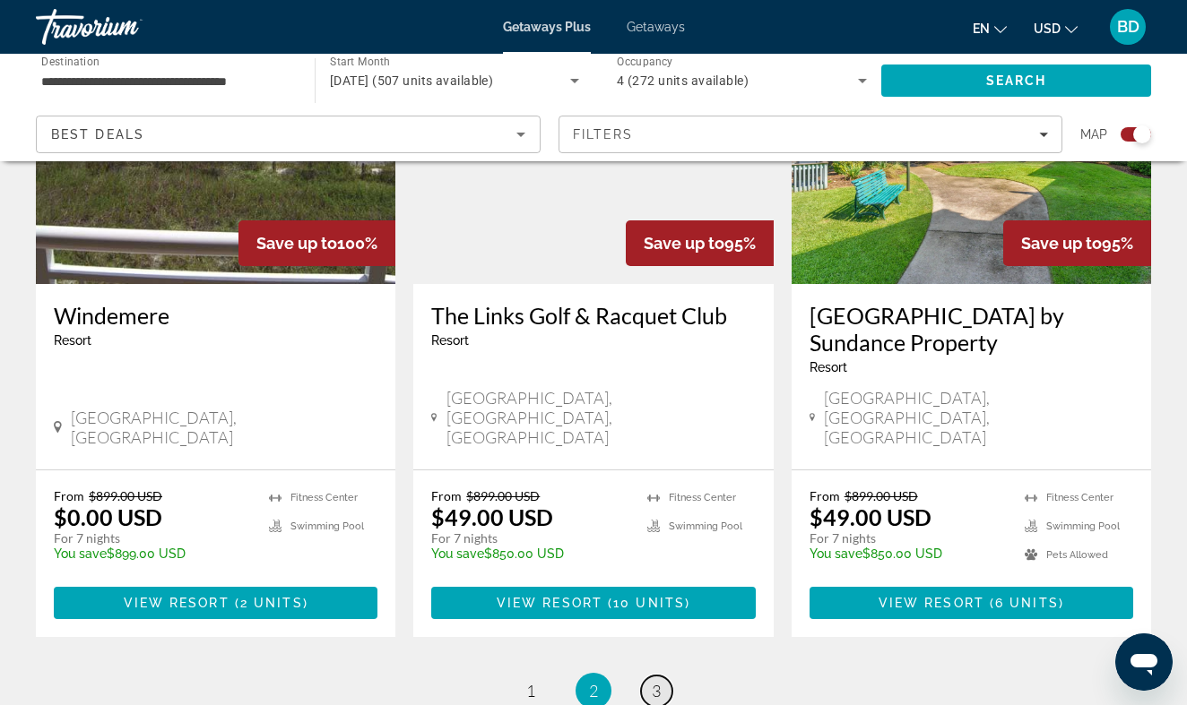
click at [656, 681] on span "3" at bounding box center [656, 691] width 9 height 20
